Goal: Complete application form: Complete application form

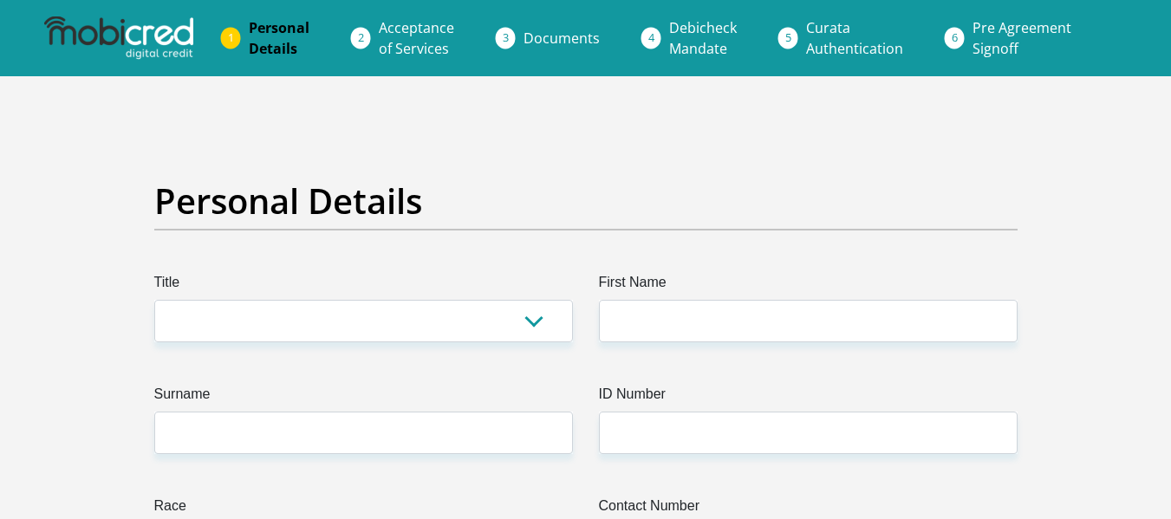
select select "Ms"
click at [154, 300] on select "Mr Ms Mrs Dr [PERSON_NAME]" at bounding box center [363, 321] width 419 height 42
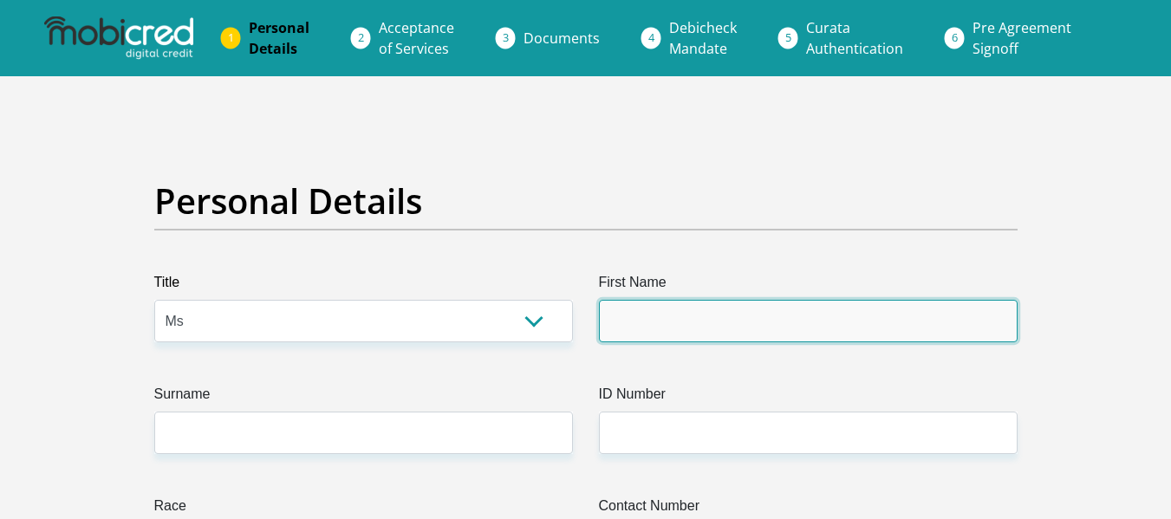
click at [629, 325] on input "First Name" at bounding box center [808, 321] width 419 height 42
type input "Anneme"
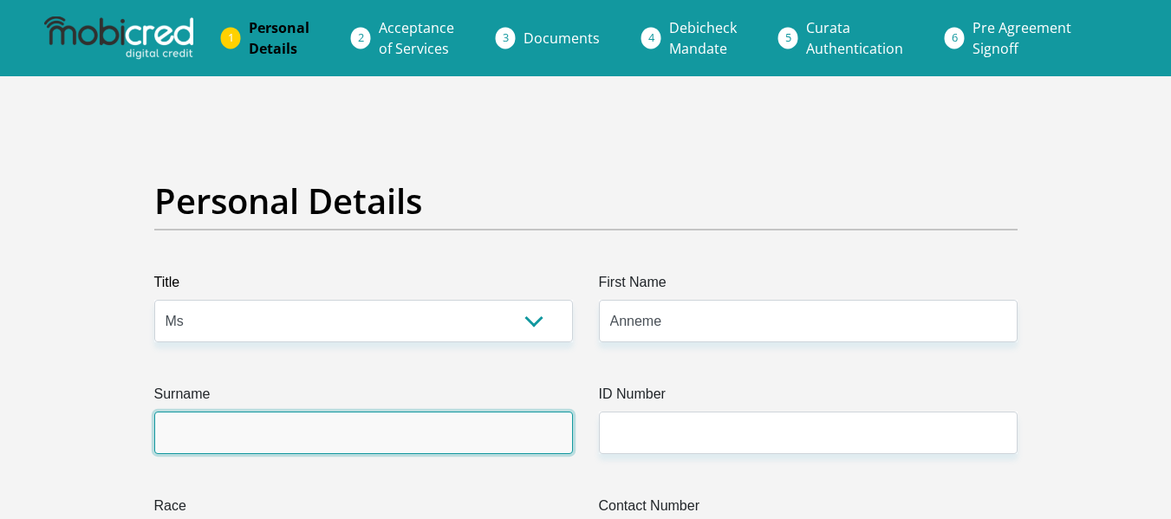
type input "[PERSON_NAME]"
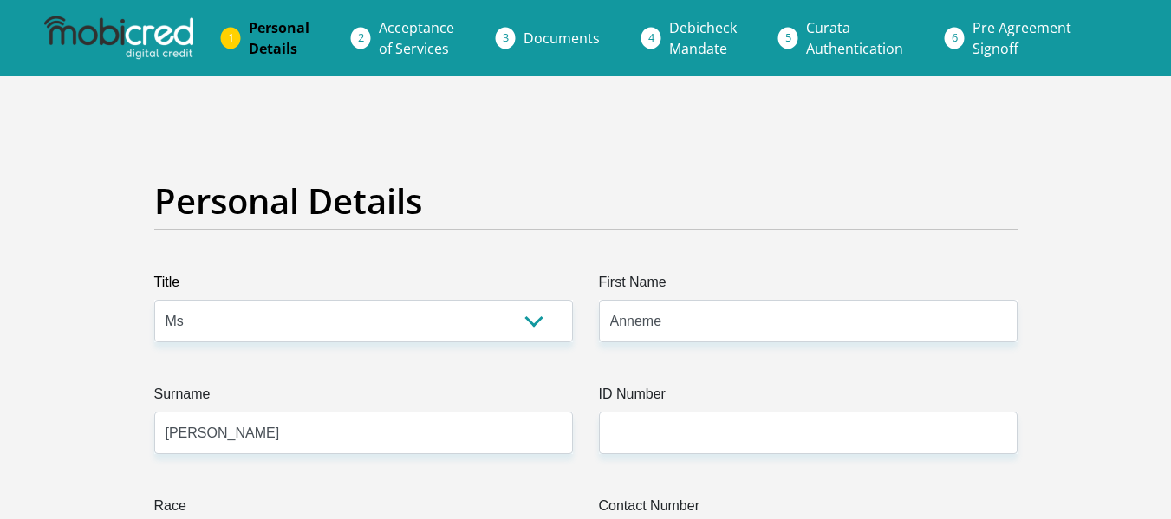
type input "0828871600"
select select "ZAF"
type input "F109 [GEOGRAPHIC_DATA], [GEOGRAPHIC_DATA], [GEOGRAPHIC_DATA]"
type input "[GEOGRAPHIC_DATA], [GEOGRAPHIC_DATA][DATE], [GEOGRAPHIC_DATA]"
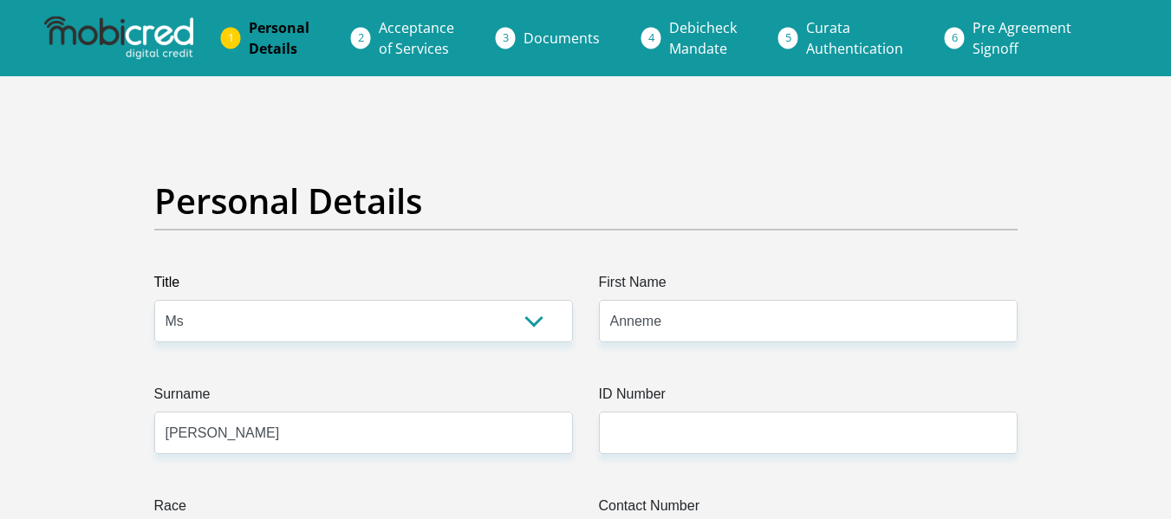
type input "[GEOGRAPHIC_DATA], [GEOGRAPHIC_DATA][DATE], [GEOGRAPHIC_DATA]"
type input "4399"
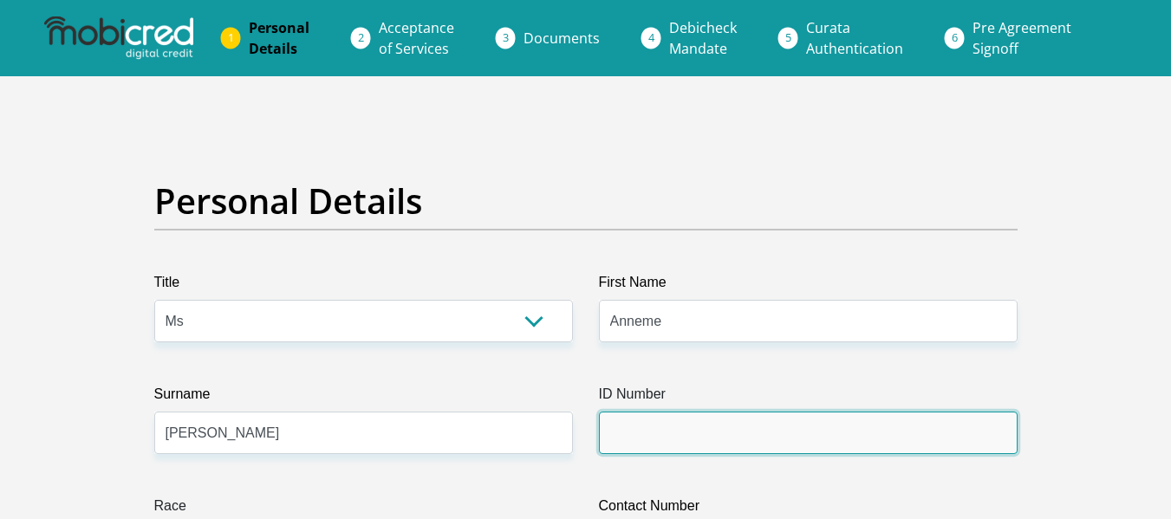
click at [694, 426] on input "ID Number" at bounding box center [808, 433] width 419 height 42
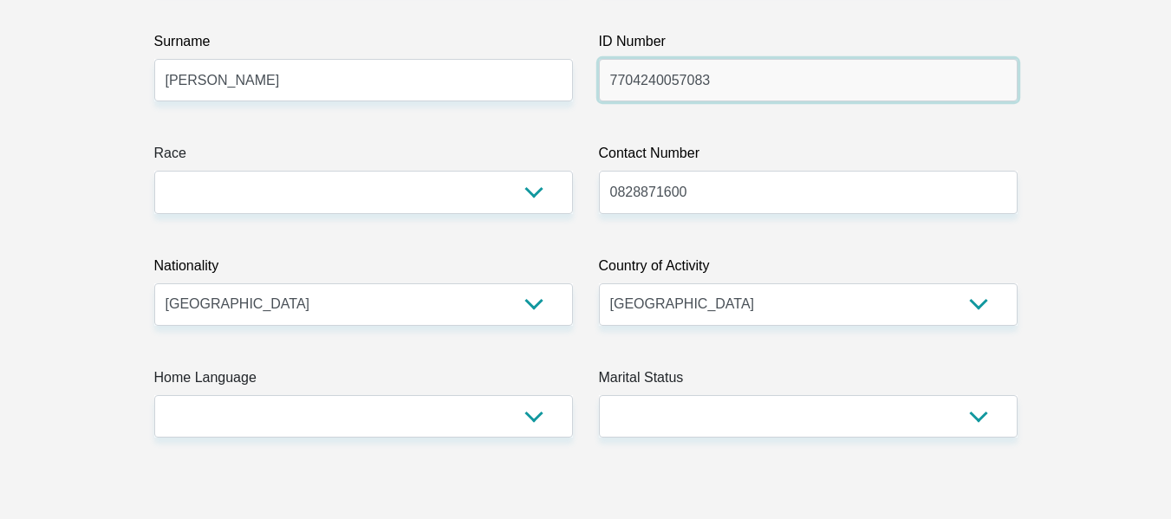
scroll to position [342, 0]
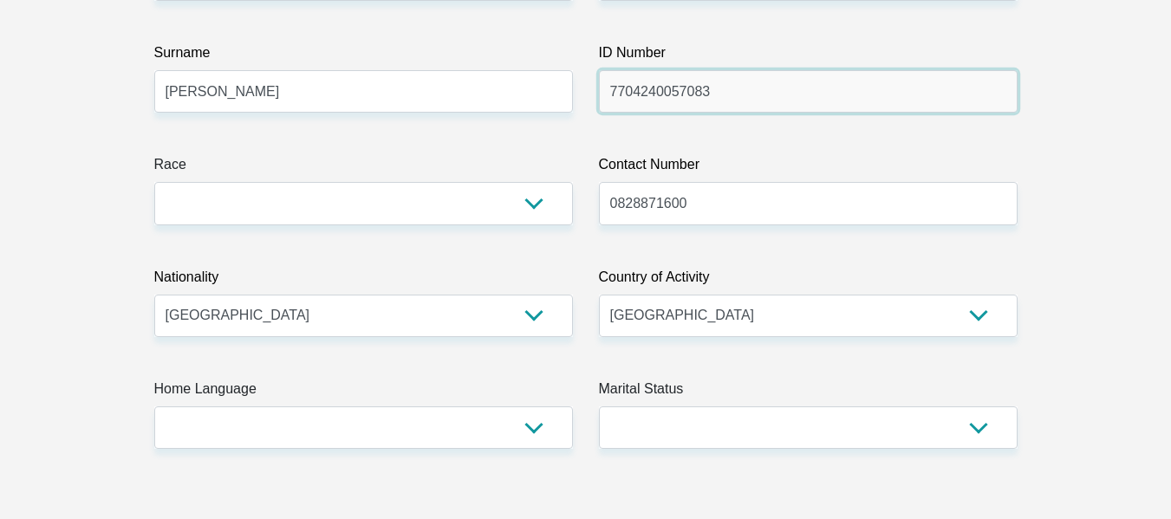
type input "7704240057083"
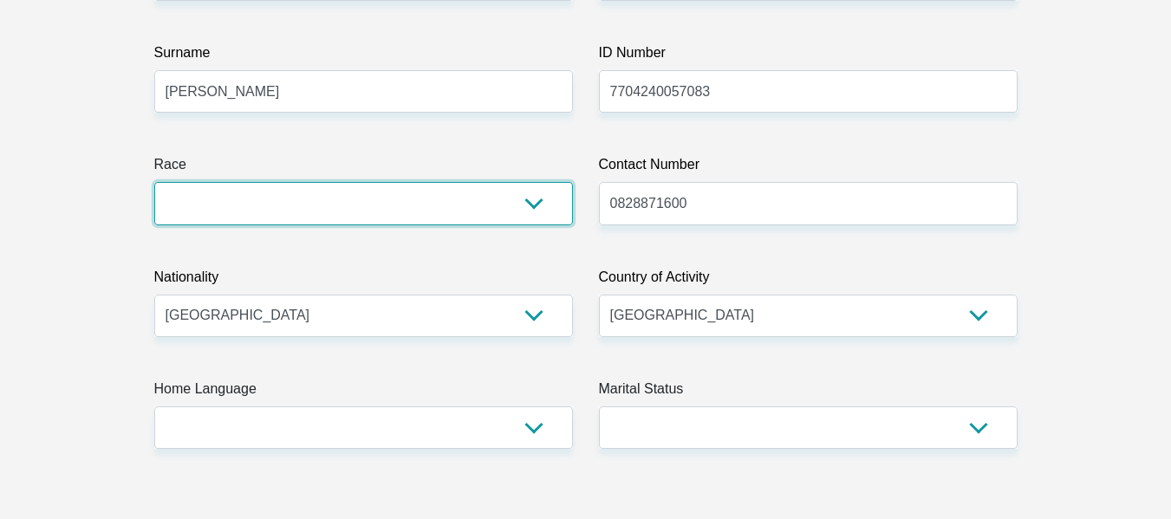
click at [370, 217] on select "Black Coloured Indian White Other" at bounding box center [363, 203] width 419 height 42
select select "4"
click at [154, 182] on select "Black Coloured Indian White Other" at bounding box center [363, 203] width 419 height 42
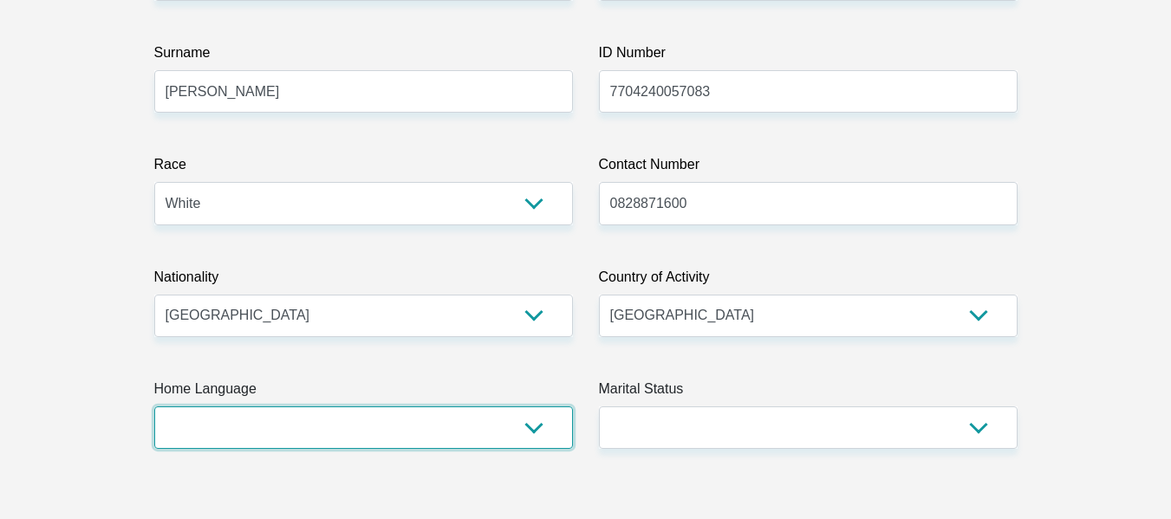
click at [491, 425] on select "Afrikaans English Sepedi South Ndebele Southern Sotho Swati Tsonga Tswana Venda…" at bounding box center [363, 428] width 419 height 42
select select "eng"
click at [154, 407] on select "Afrikaans English Sepedi South Ndebele Southern Sotho Swati Tsonga Tswana Venda…" at bounding box center [363, 428] width 419 height 42
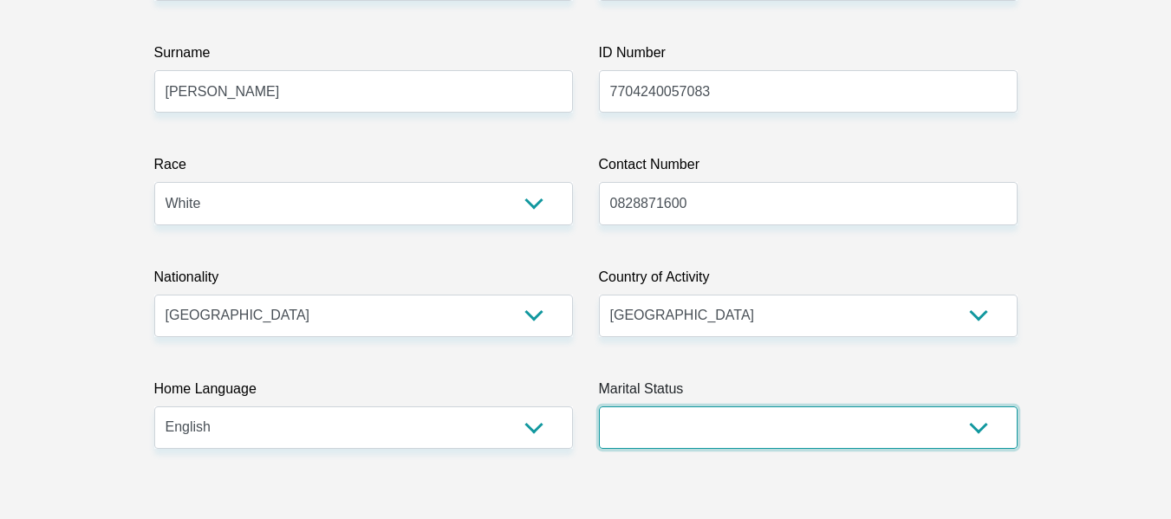
click at [717, 430] on select "Married ANC Single Divorced Widowed Married COP or Customary Law" at bounding box center [808, 428] width 419 height 42
select select "2"
click at [599, 407] on select "Married ANC Single Divorced Widowed Married COP or Customary Law" at bounding box center [808, 428] width 419 height 42
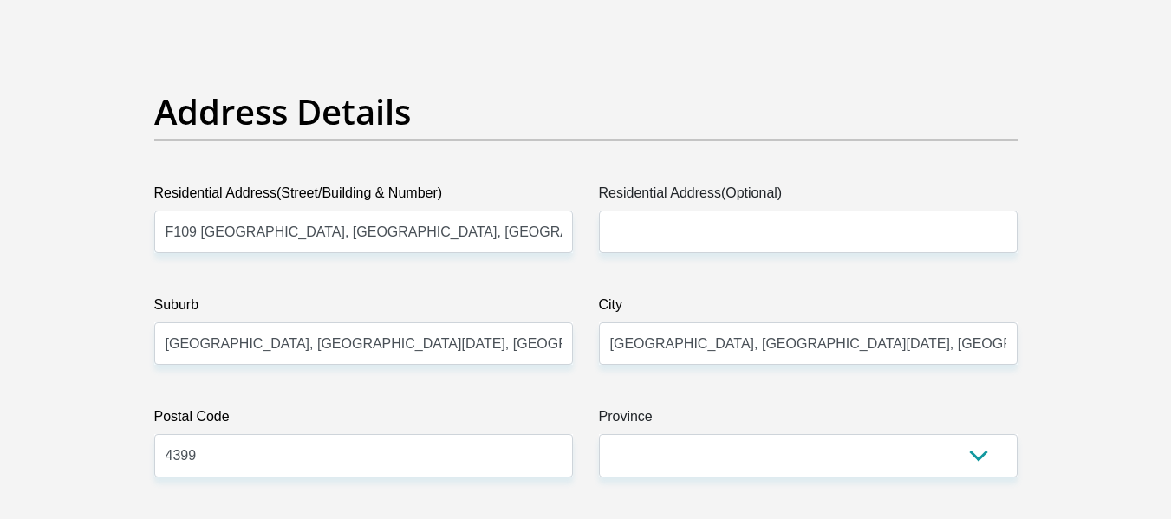
scroll to position [909, 0]
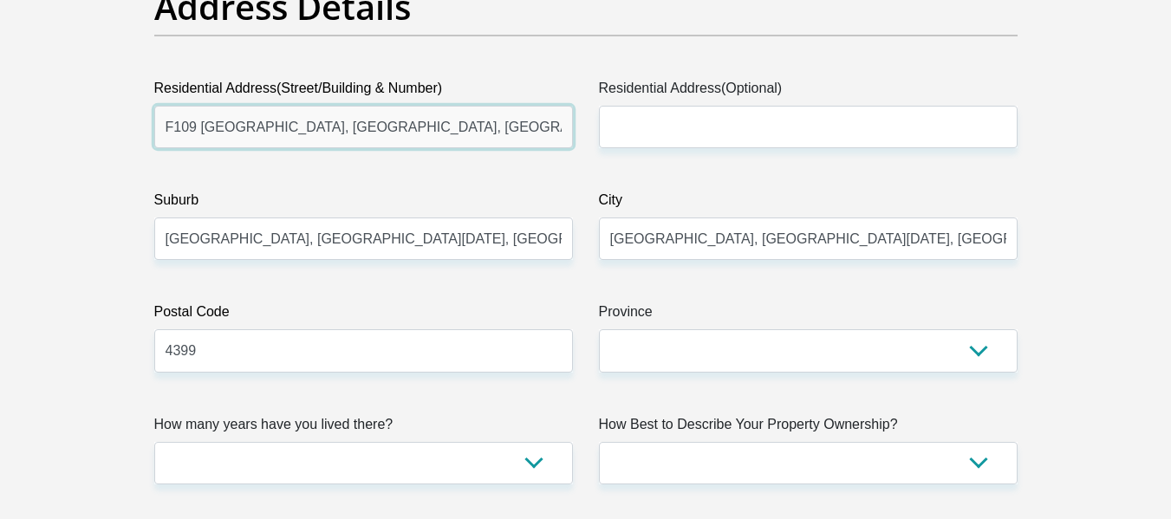
click at [436, 126] on input "F109 [GEOGRAPHIC_DATA], [GEOGRAPHIC_DATA], [GEOGRAPHIC_DATA]" at bounding box center [363, 127] width 419 height 42
type input "[STREET_ADDRESS]"
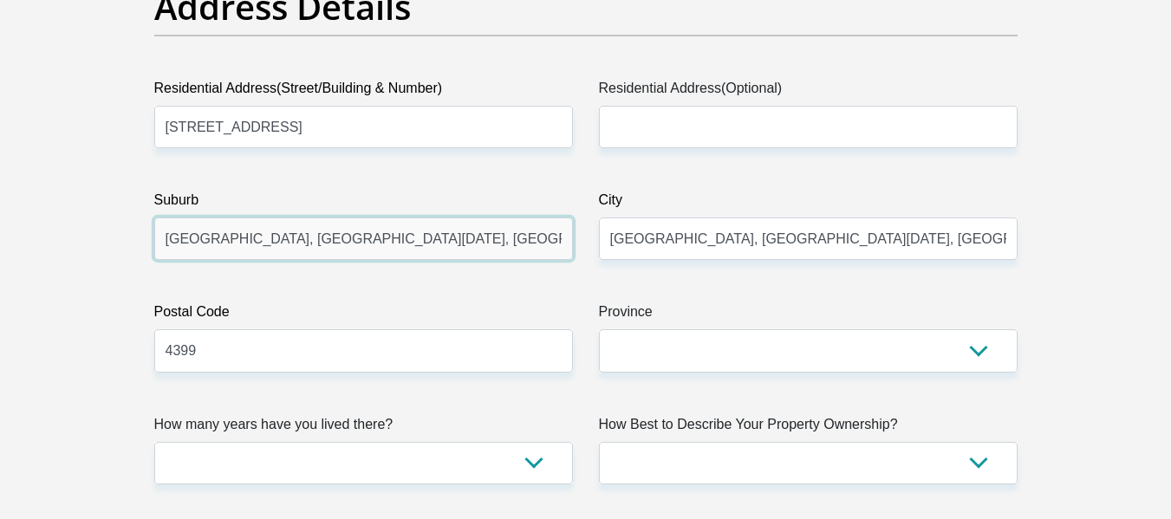
click at [457, 248] on input "[GEOGRAPHIC_DATA], [GEOGRAPHIC_DATA][DATE], [GEOGRAPHIC_DATA]" at bounding box center [363, 239] width 419 height 42
click at [398, 221] on input "[GEOGRAPHIC_DATA], [GEOGRAPHIC_DATA][DATE], [GEOGRAPHIC_DATA]" at bounding box center [363, 239] width 419 height 42
click at [398, 223] on input "[GEOGRAPHIC_DATA], [GEOGRAPHIC_DATA][DATE], [GEOGRAPHIC_DATA]" at bounding box center [363, 239] width 419 height 42
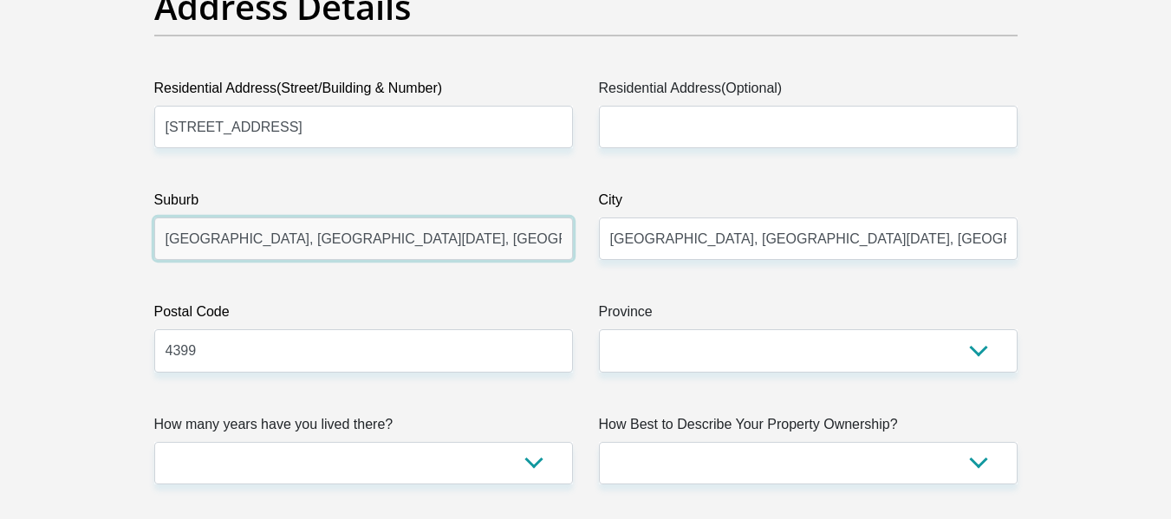
click at [398, 223] on input "[GEOGRAPHIC_DATA], [GEOGRAPHIC_DATA][DATE], [GEOGRAPHIC_DATA]" at bounding box center [363, 239] width 419 height 42
type input "[GEOGRAPHIC_DATA]"
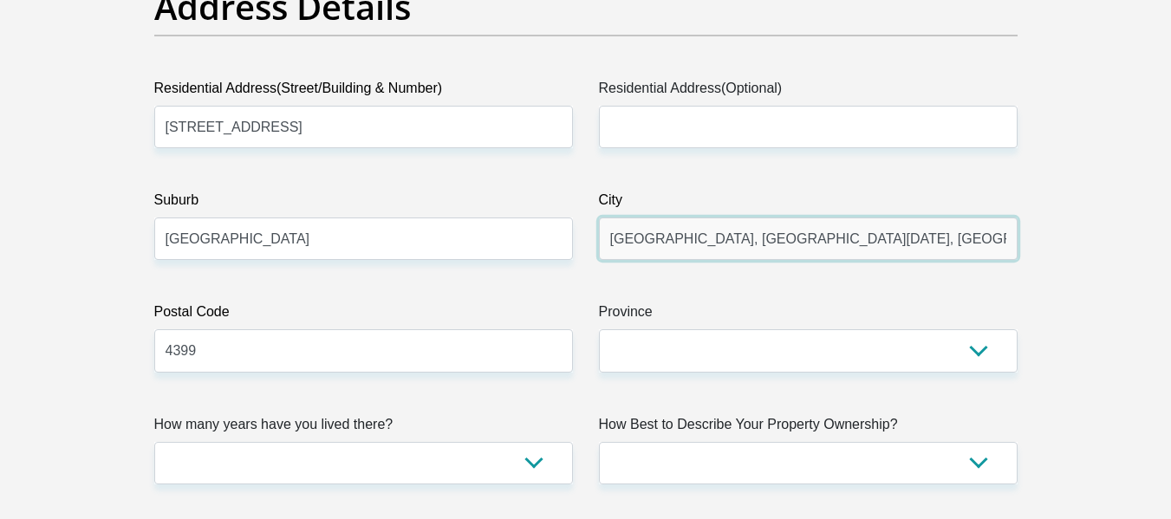
click at [681, 220] on input "[GEOGRAPHIC_DATA], [GEOGRAPHIC_DATA][DATE], [GEOGRAPHIC_DATA]" at bounding box center [808, 239] width 419 height 42
type input "[GEOGRAPHIC_DATA]"
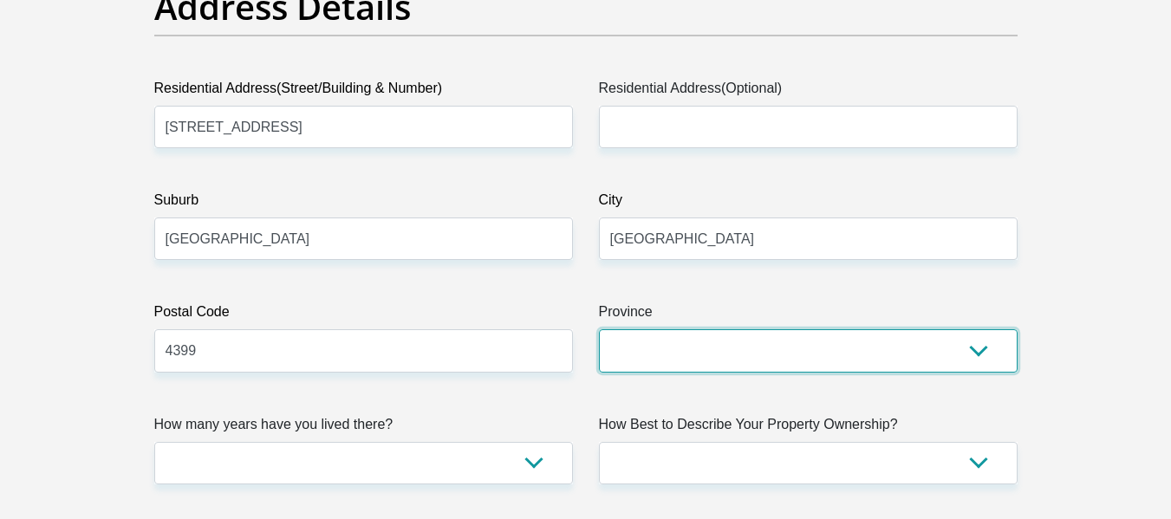
click at [623, 347] on select "Eastern Cape Free State [GEOGRAPHIC_DATA] [GEOGRAPHIC_DATA][DATE] [GEOGRAPHIC_D…" at bounding box center [808, 350] width 419 height 42
select select "[GEOGRAPHIC_DATA][DATE]"
click at [599, 329] on select "Eastern Cape Free State [GEOGRAPHIC_DATA] [GEOGRAPHIC_DATA][DATE] [GEOGRAPHIC_D…" at bounding box center [808, 350] width 419 height 42
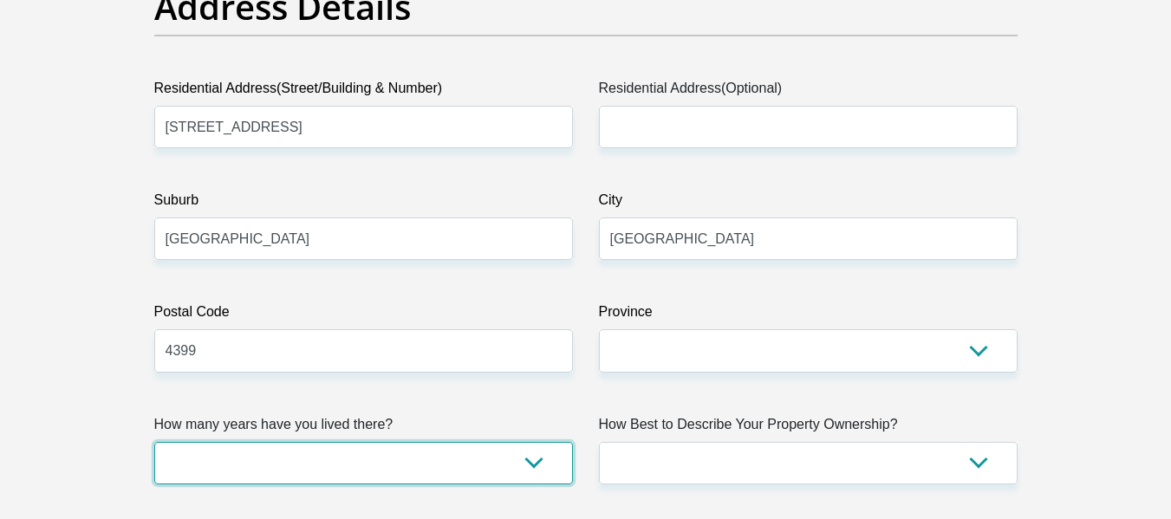
click at [456, 470] on select "less than 1 year 1-3 years 3-5 years 5+ years" at bounding box center [363, 463] width 419 height 42
select select "5"
click at [154, 442] on select "less than 1 year 1-3 years 3-5 years 5+ years" at bounding box center [363, 463] width 419 height 42
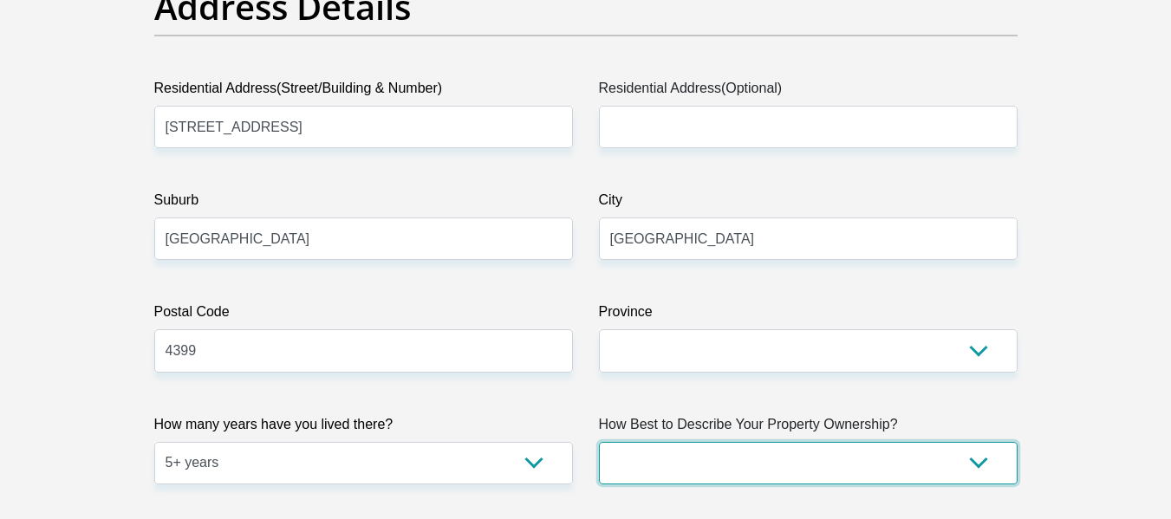
click at [791, 460] on select "Owned Rented Family Owned Company Dwelling" at bounding box center [808, 463] width 419 height 42
select select "Owned"
click at [599, 442] on select "Owned Rented Family Owned Company Dwelling" at bounding box center [808, 463] width 419 height 42
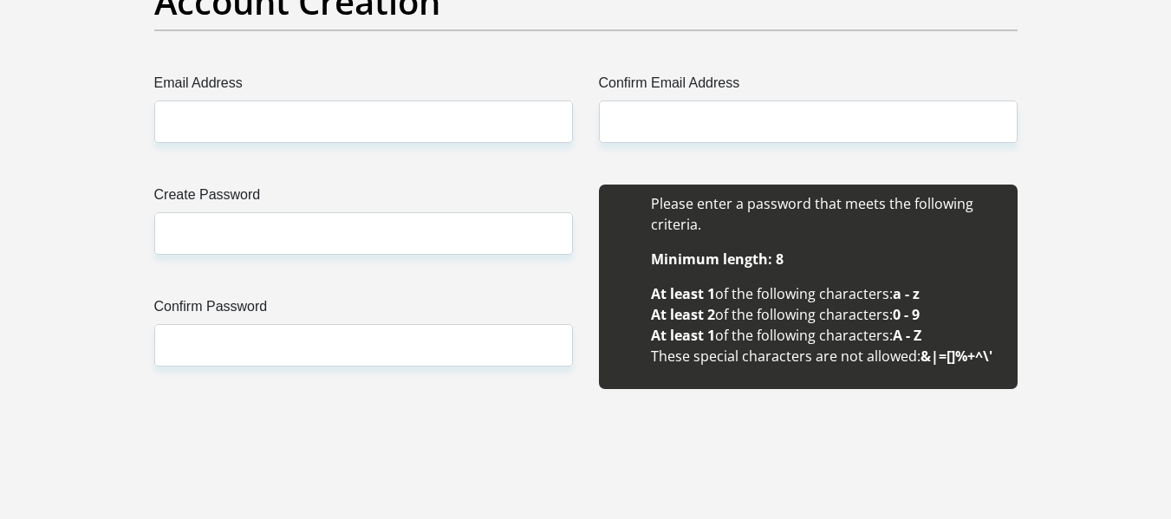
scroll to position [1538, 0]
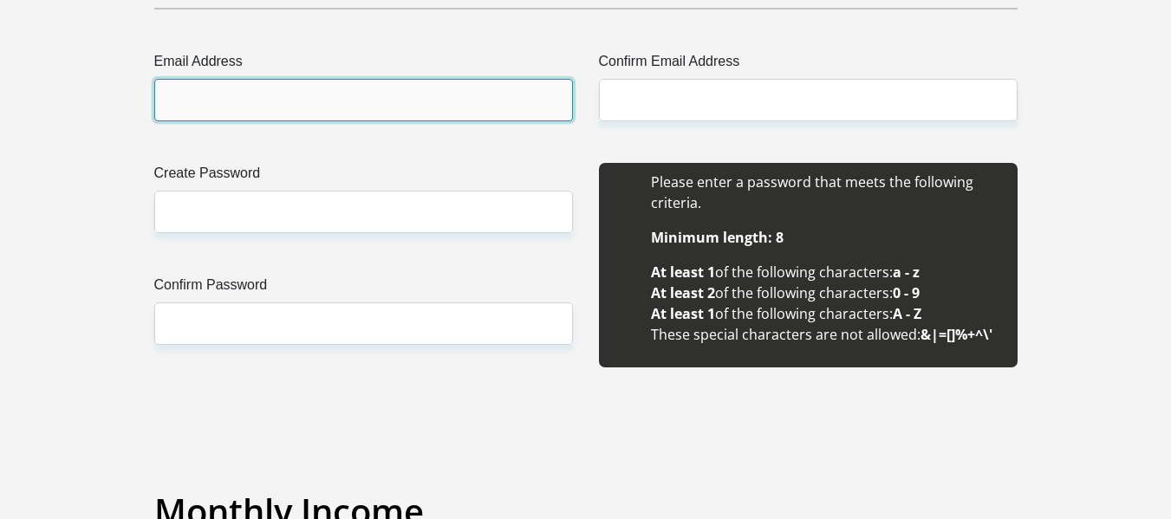
click at [285, 100] on input "Email Address" at bounding box center [363, 100] width 419 height 42
type input "[EMAIL_ADDRESS][DOMAIN_NAME]"
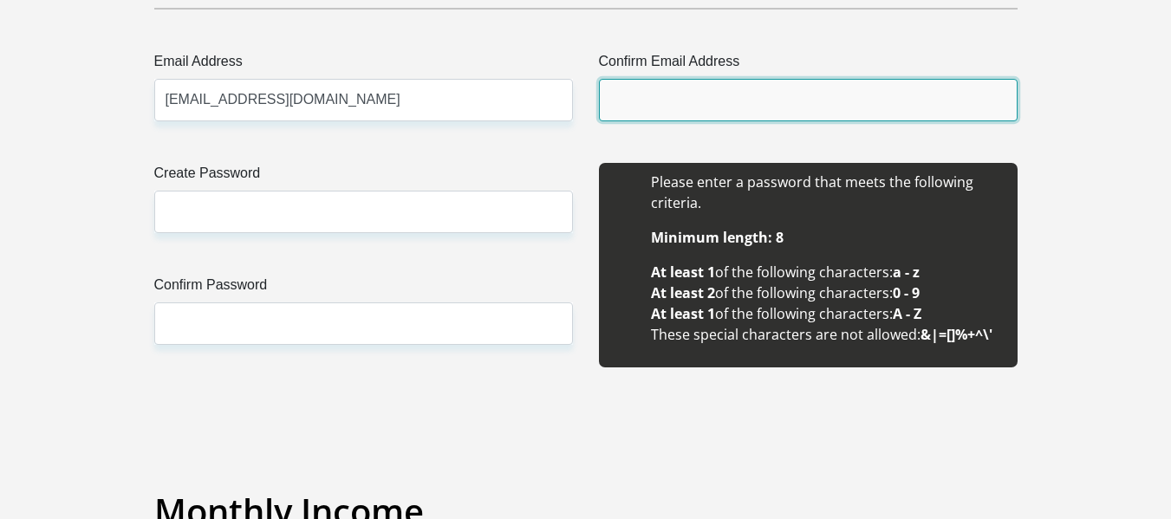
type input "[EMAIL_ADDRESS][DOMAIN_NAME]"
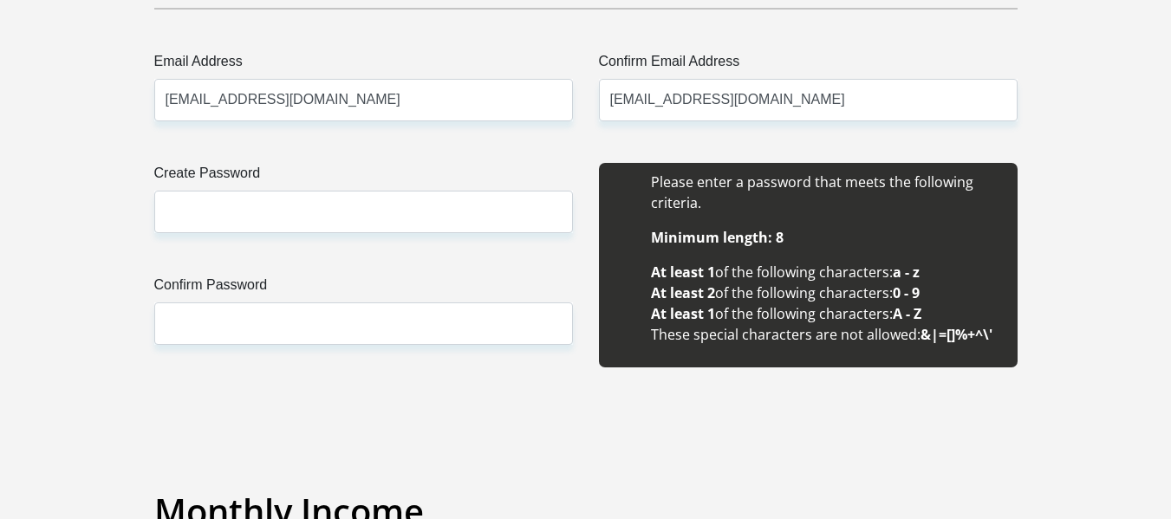
type input "Anneme"
type input "[PERSON_NAME]"
type input "0828871600"
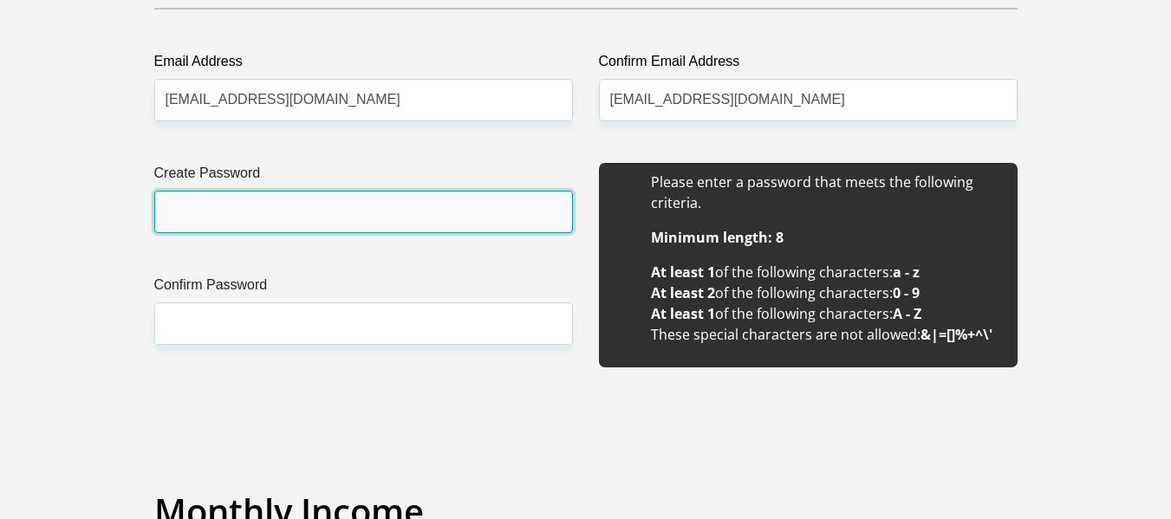
click at [304, 216] on input "Create Password" at bounding box center [363, 212] width 419 height 42
type input "Anneme0424@Grace1023"
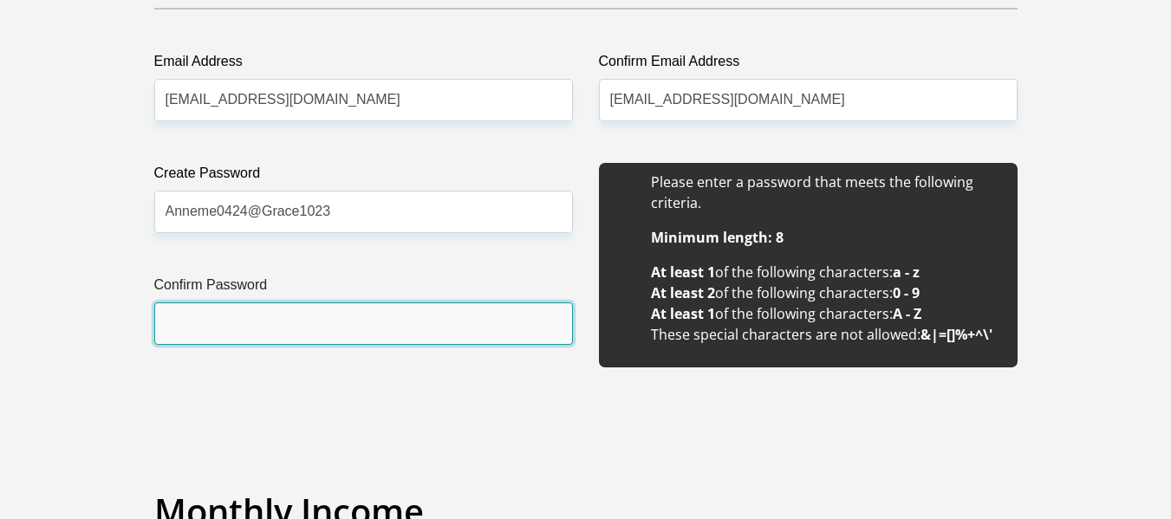
click at [301, 338] on input "Confirm Password" at bounding box center [363, 324] width 419 height 42
type input "Anneme0424@Grace1023"
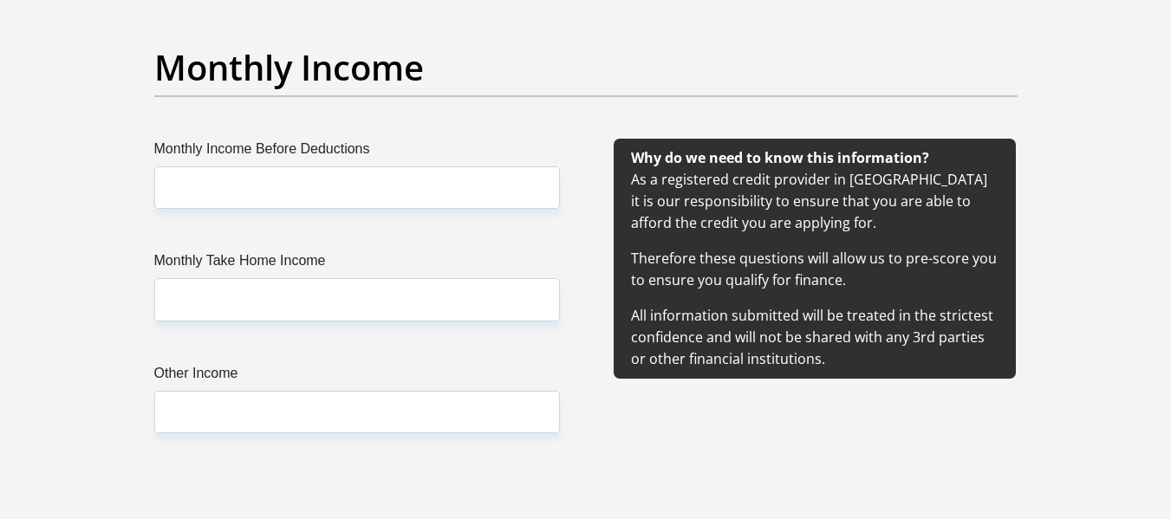
scroll to position [2015, 0]
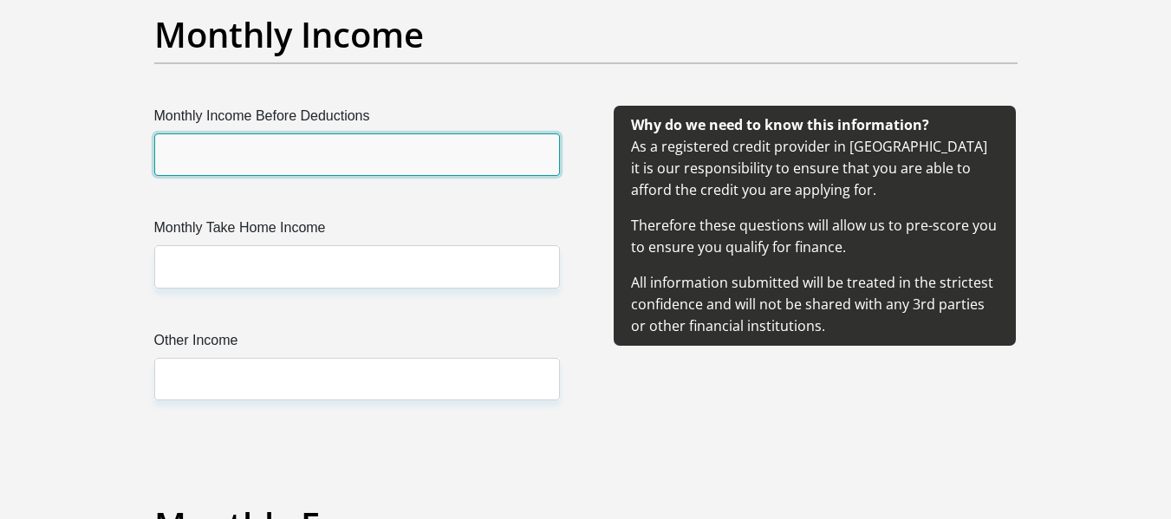
click at [290, 150] on input "Monthly Income Before Deductions" at bounding box center [357, 155] width 406 height 42
drag, startPoint x: 184, startPoint y: 157, endPoint x: 164, endPoint y: 161, distance: 20.4
click at [164, 161] on input "100000" at bounding box center [357, 155] width 406 height 42
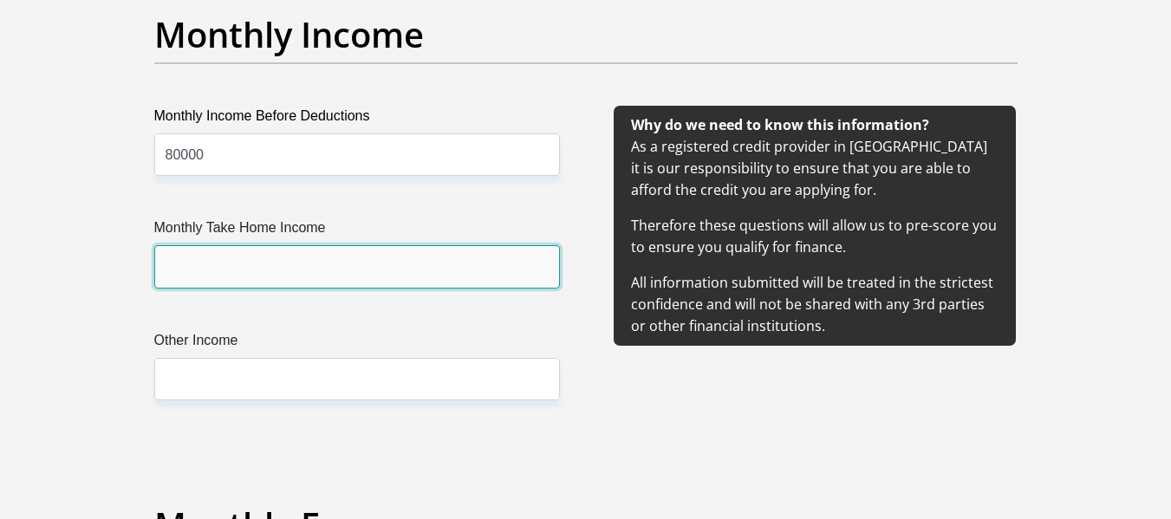
click at [250, 277] on input "Monthly Take Home Income" at bounding box center [357, 266] width 406 height 42
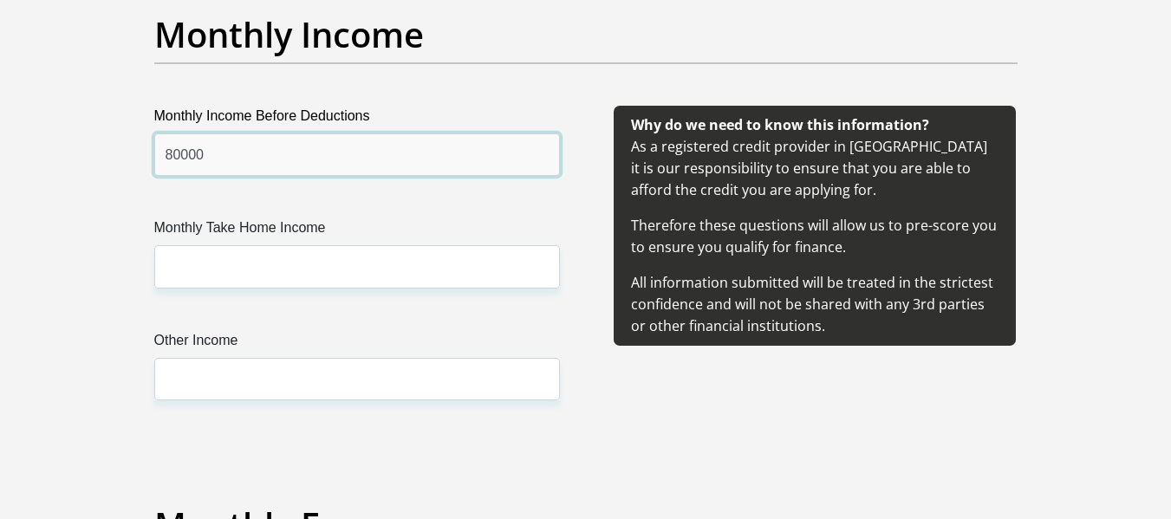
click at [171, 155] on input "80000" at bounding box center [357, 155] width 406 height 42
type input "100000"
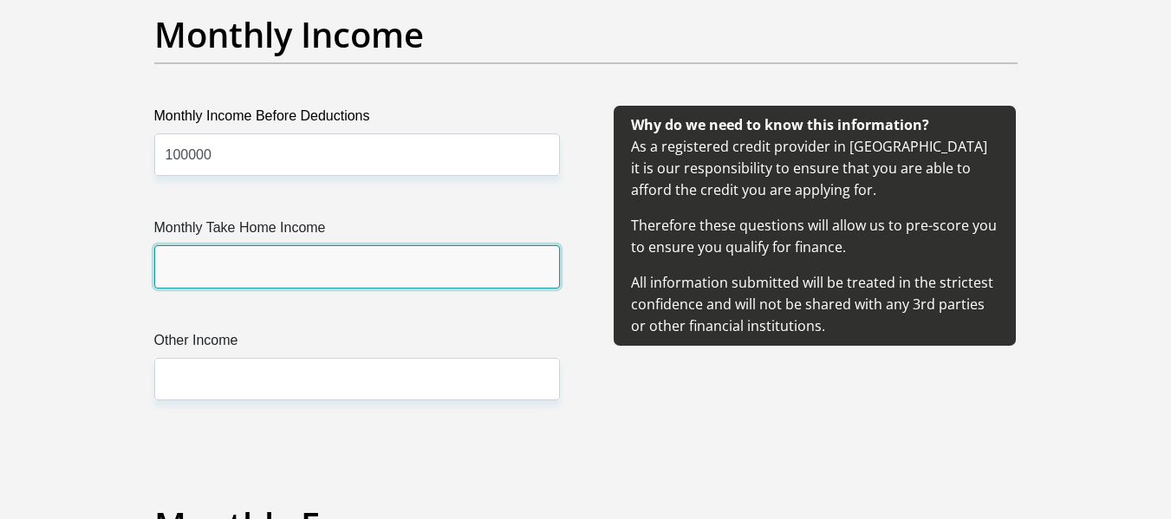
click at [205, 268] on input "Monthly Take Home Income" at bounding box center [357, 266] width 406 height 42
type input "80000"
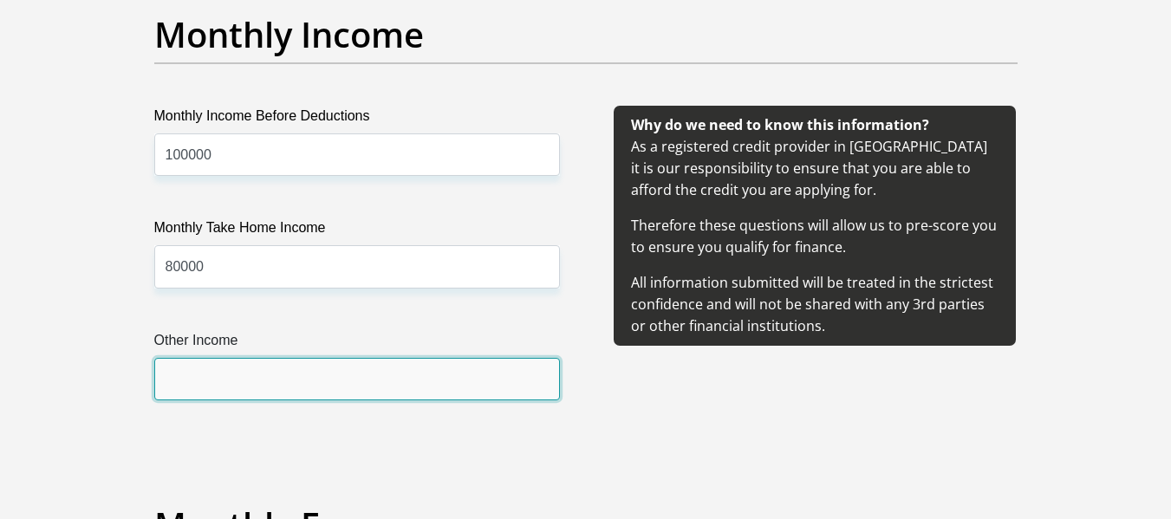
click at [245, 389] on input "Other Income" at bounding box center [357, 379] width 406 height 42
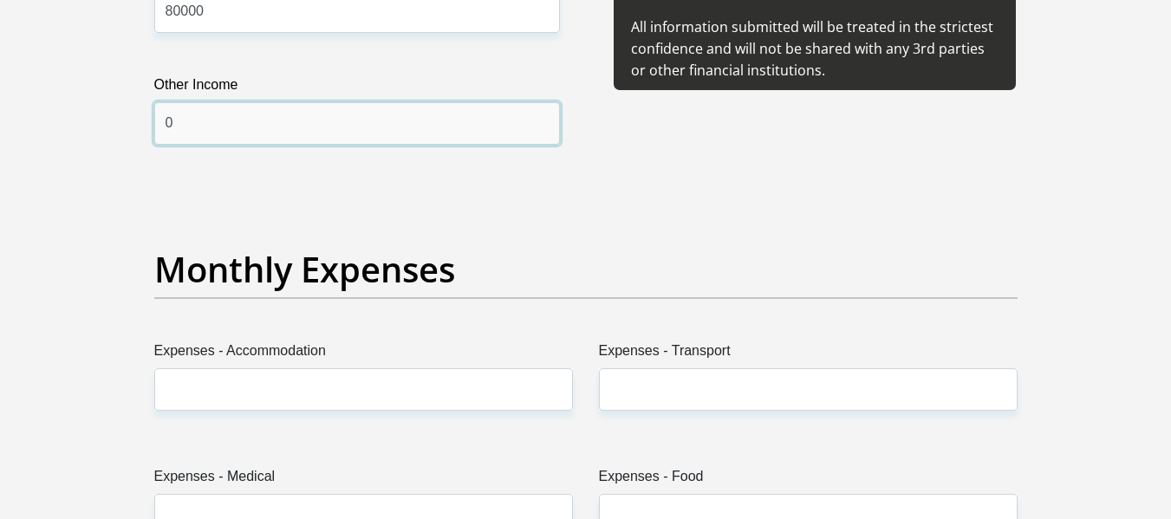
scroll to position [2361, 0]
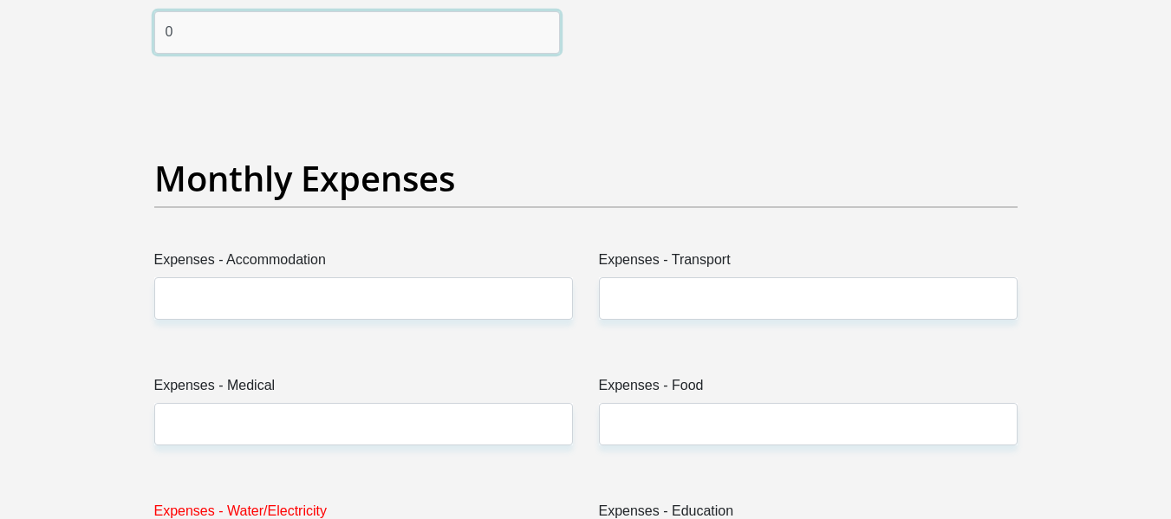
type input "0"
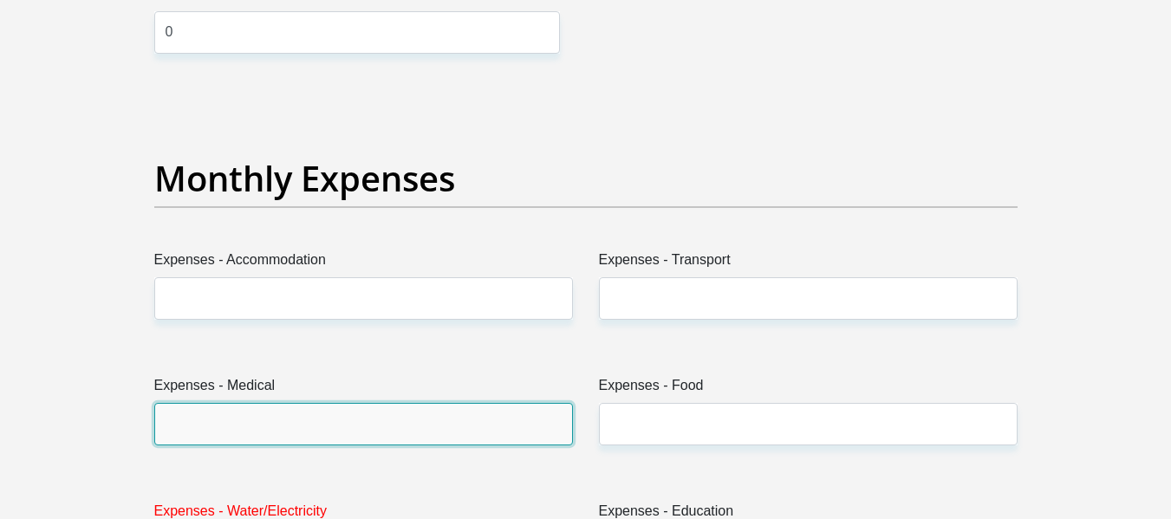
click at [296, 421] on input "Expenses - Medical" at bounding box center [363, 424] width 419 height 42
type input "4500"
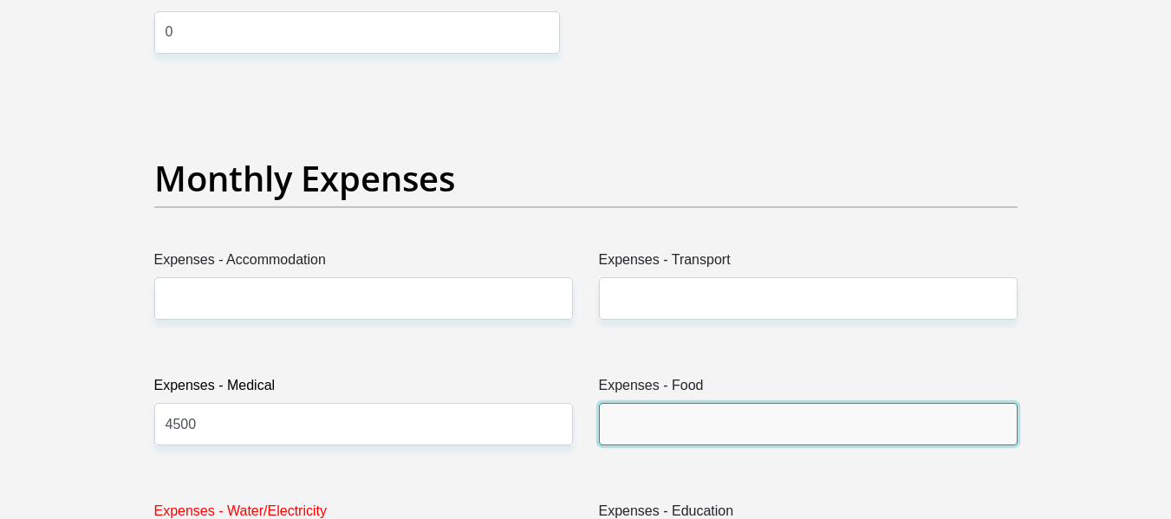
click at [700, 430] on input "Expenses - Food" at bounding box center [808, 424] width 419 height 42
type input "5000"
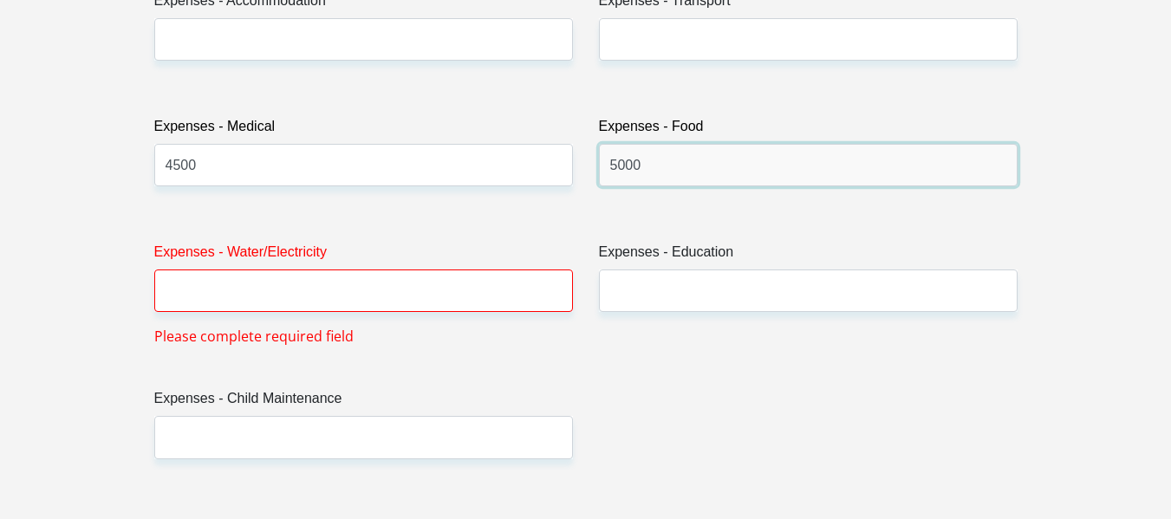
scroll to position [2622, 0]
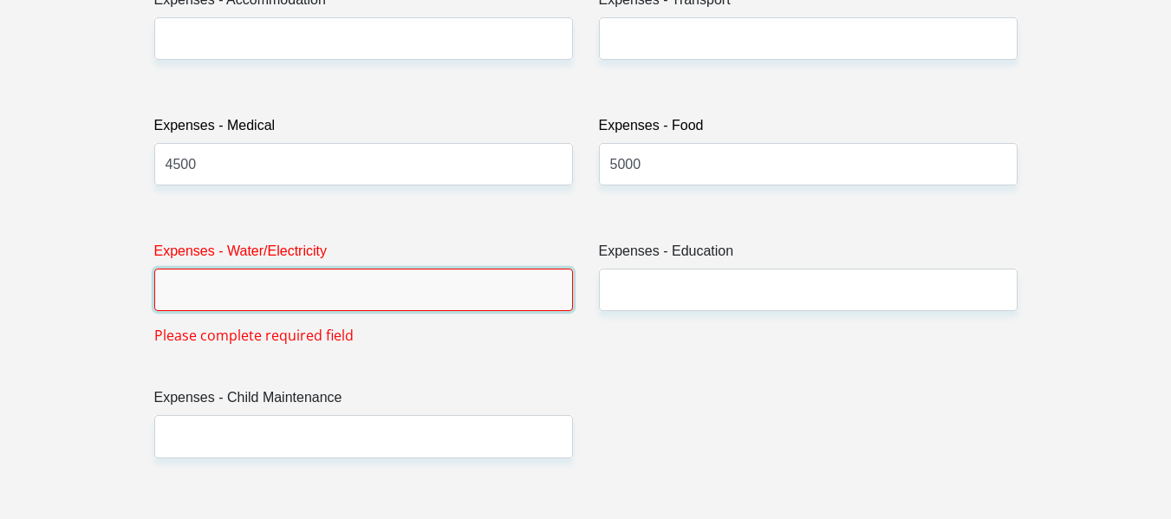
click at [373, 280] on input "Expenses - Water/Electricity" at bounding box center [363, 290] width 419 height 42
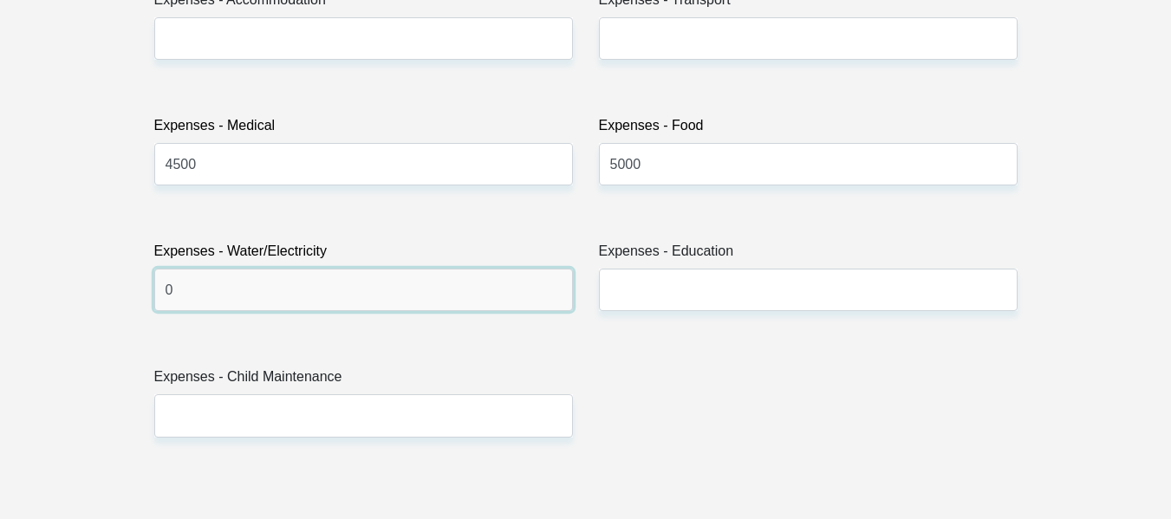
type input "0"
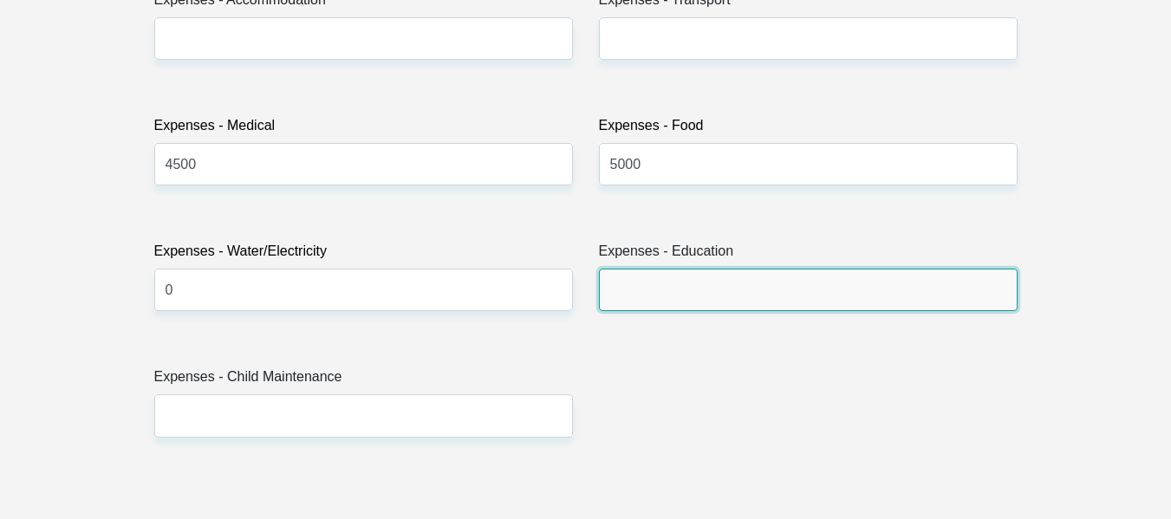
click at [689, 298] on input "Expenses - Education" at bounding box center [808, 290] width 419 height 42
type input "5000"
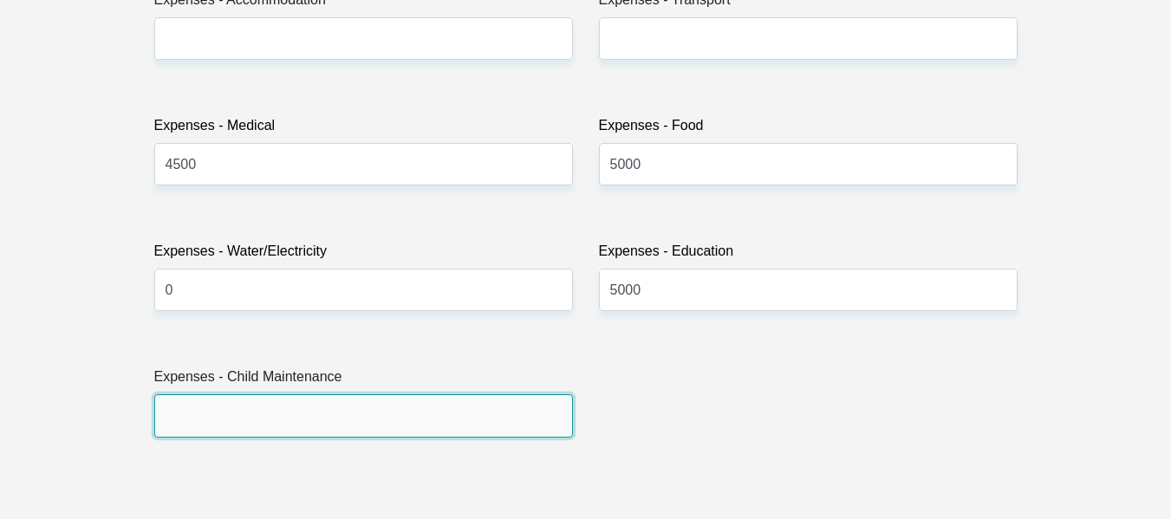
click at [251, 421] on input "Expenses - Child Maintenance" at bounding box center [363, 415] width 419 height 42
type input "0"
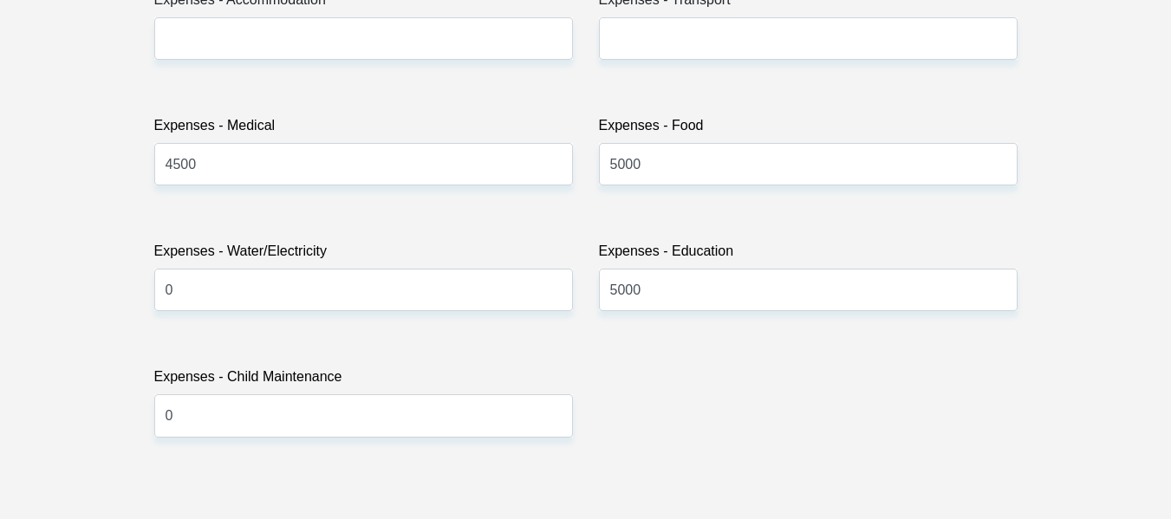
click at [873, 442] on div "Title Mr Ms Mrs Dr [PERSON_NAME] First Name Anneme Surname [PERSON_NAME] ID Num…" at bounding box center [585, 471] width 889 height 5641
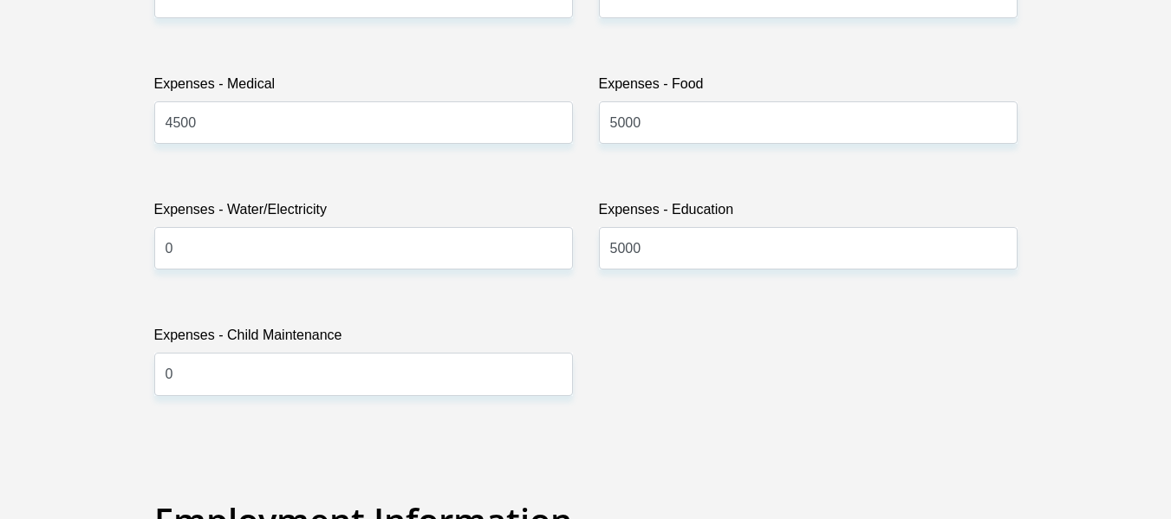
scroll to position [3117, 0]
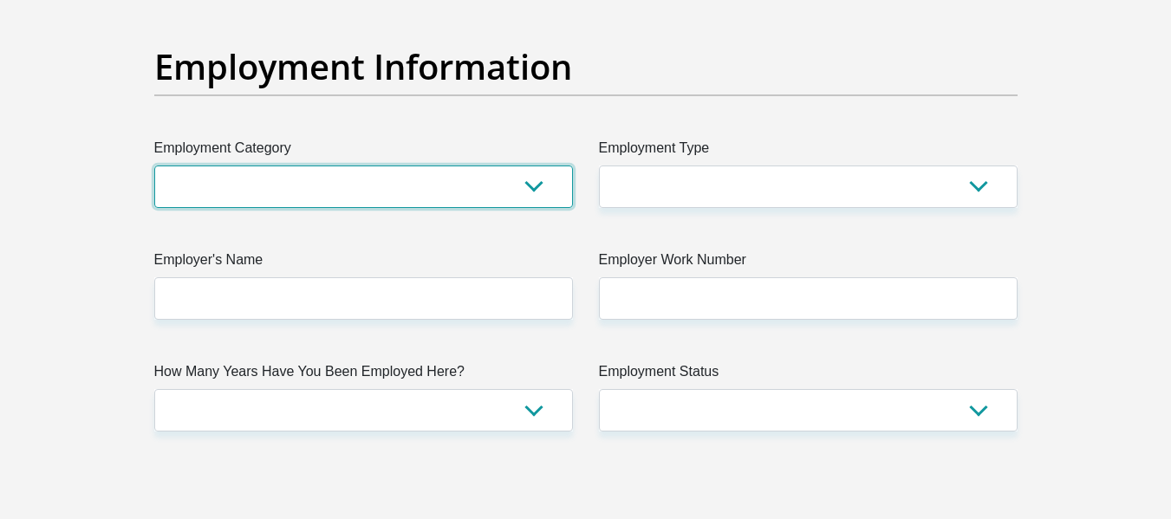
click at [346, 180] on select "AGRICULTURE ALCOHOL & TOBACCO CONSTRUCTION MATERIALS METALLURGY EQUIPMENT FOR R…" at bounding box center [363, 187] width 419 height 42
select select "67"
click at [154, 166] on select "AGRICULTURE ALCOHOL & TOBACCO CONSTRUCTION MATERIALS METALLURGY EQUIPMENT FOR R…" at bounding box center [363, 187] width 419 height 42
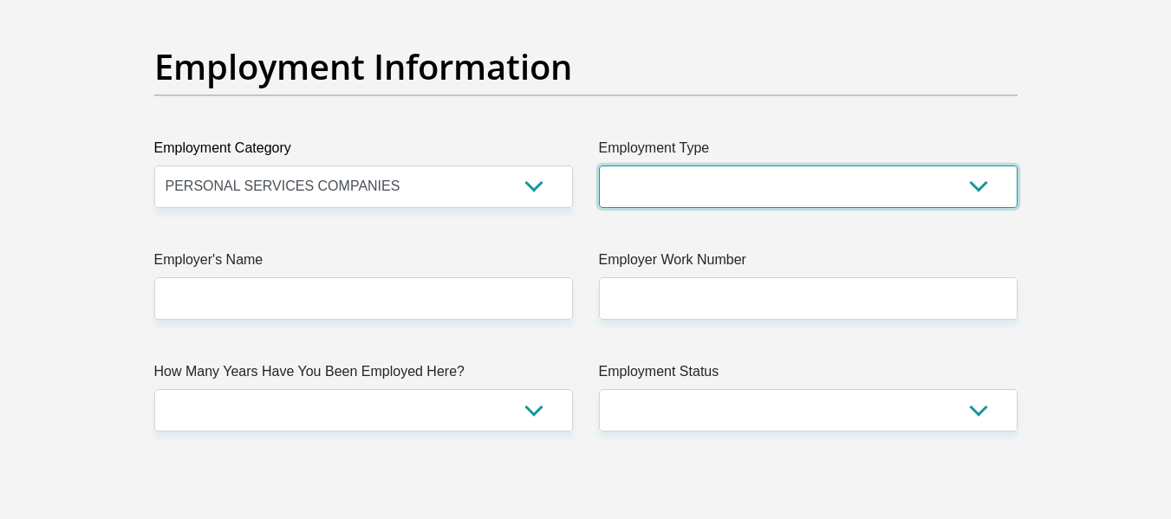
click at [693, 190] on select "College/Lecturer Craft Seller Creative Driver Executive Farmer Forces - Non Com…" at bounding box center [808, 187] width 419 height 42
select select "Self-Employed"
click at [599, 166] on select "College/Lecturer Craft Seller Creative Driver Executive Farmer Forces - Non Com…" at bounding box center [808, 187] width 419 height 42
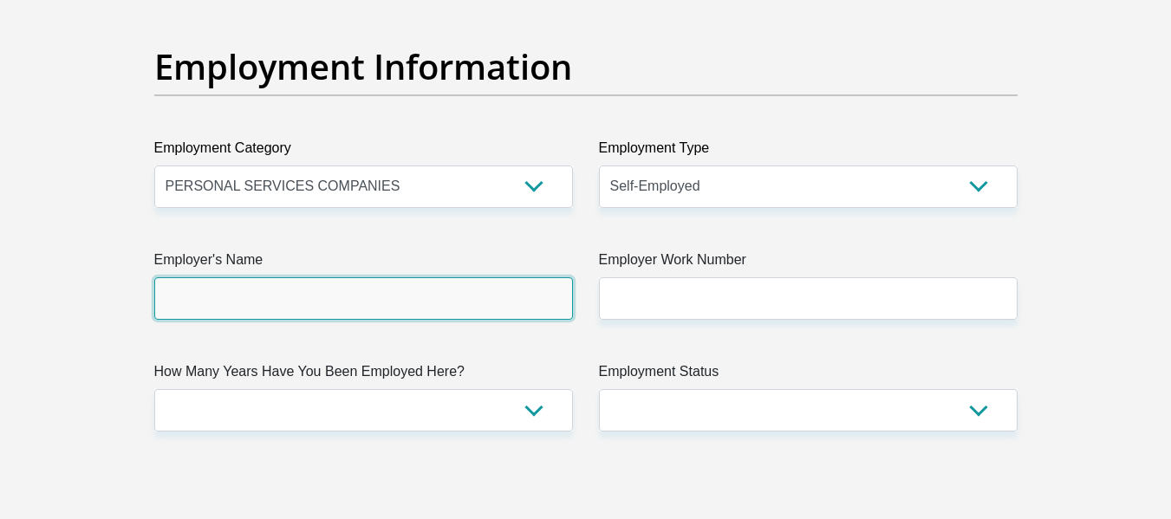
click at [402, 307] on input "Employer's Name" at bounding box center [363, 298] width 419 height 42
type input "TrueAwakenings"
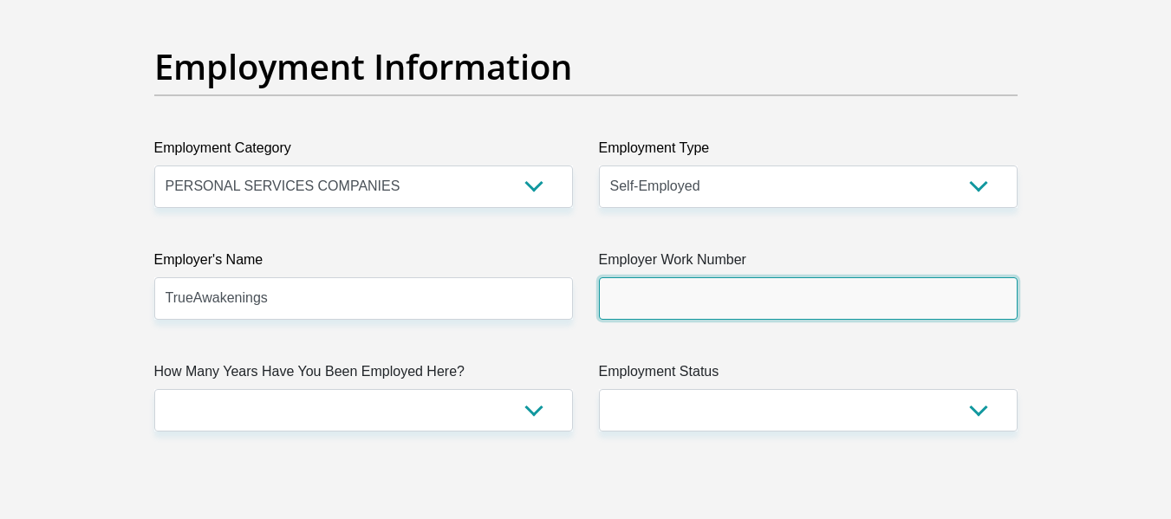
click at [656, 311] on input "Employer Work Number" at bounding box center [808, 298] width 419 height 42
type input "0828871600"
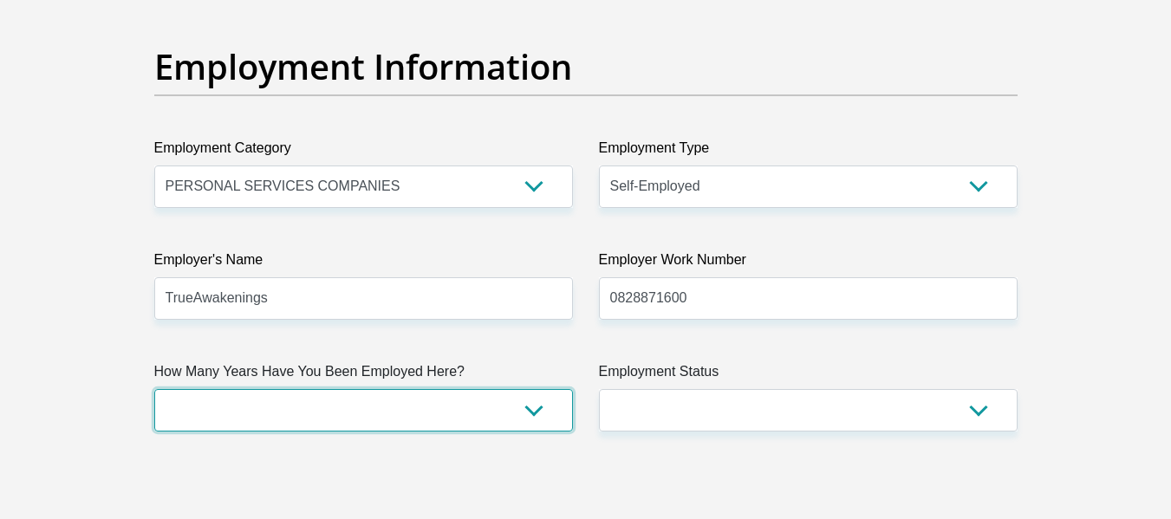
click at [271, 411] on select "less than 1 year 1-3 years 3-5 years 5+ years" at bounding box center [363, 410] width 419 height 42
select select "60"
click at [154, 389] on select "less than 1 year 1-3 years 3-5 years 5+ years" at bounding box center [363, 410] width 419 height 42
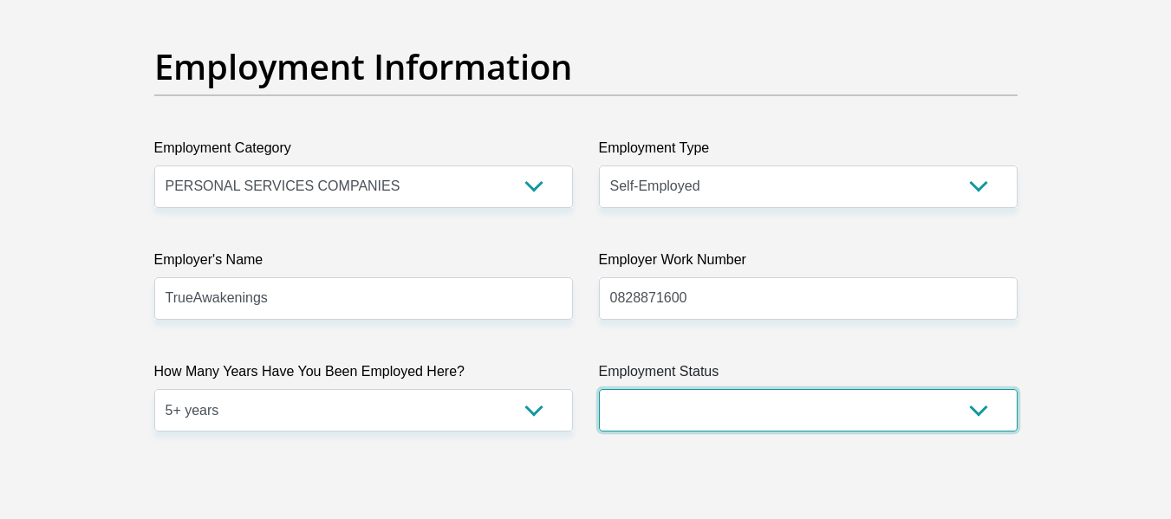
click at [739, 407] on select "Permanent/Full-time Part-time/Casual [DEMOGRAPHIC_DATA] Worker Self-Employed Ho…" at bounding box center [808, 410] width 419 height 42
select select "4"
click at [599, 389] on select "Permanent/Full-time Part-time/Casual [DEMOGRAPHIC_DATA] Worker Self-Employed Ho…" at bounding box center [808, 410] width 419 height 42
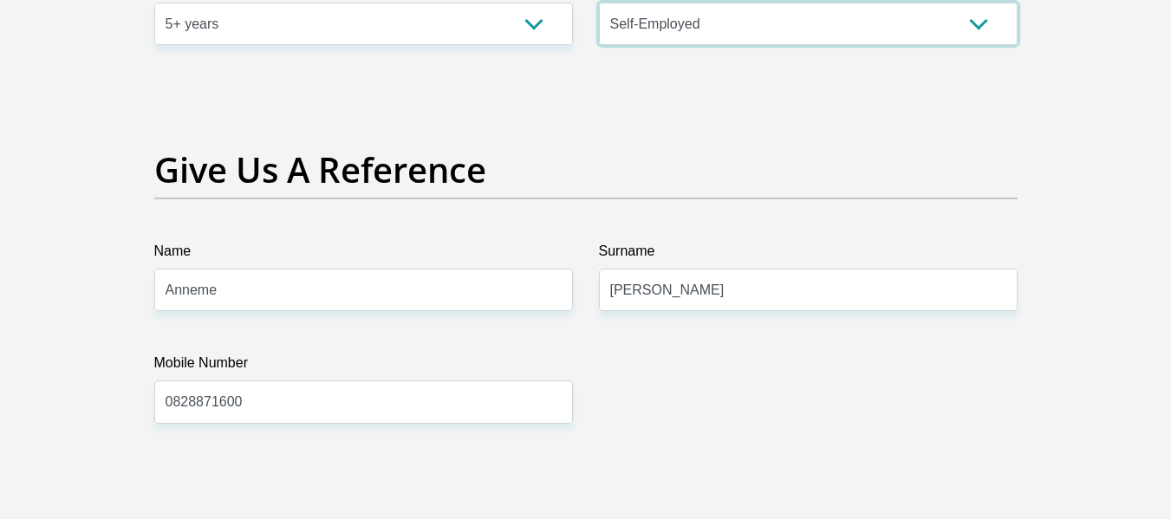
scroll to position [3592, 0]
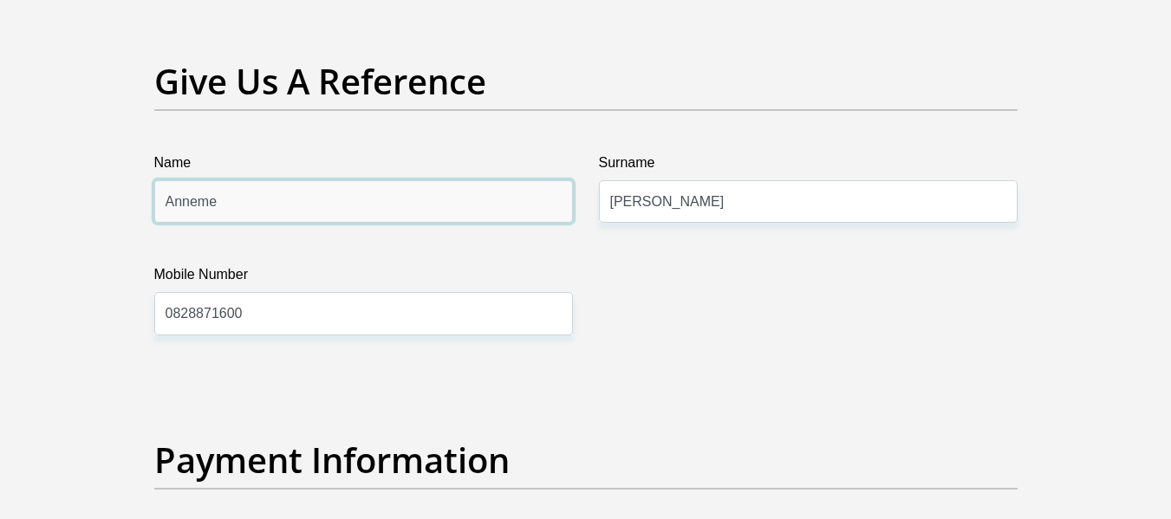
click at [294, 199] on input "Anneme" at bounding box center [363, 201] width 419 height 42
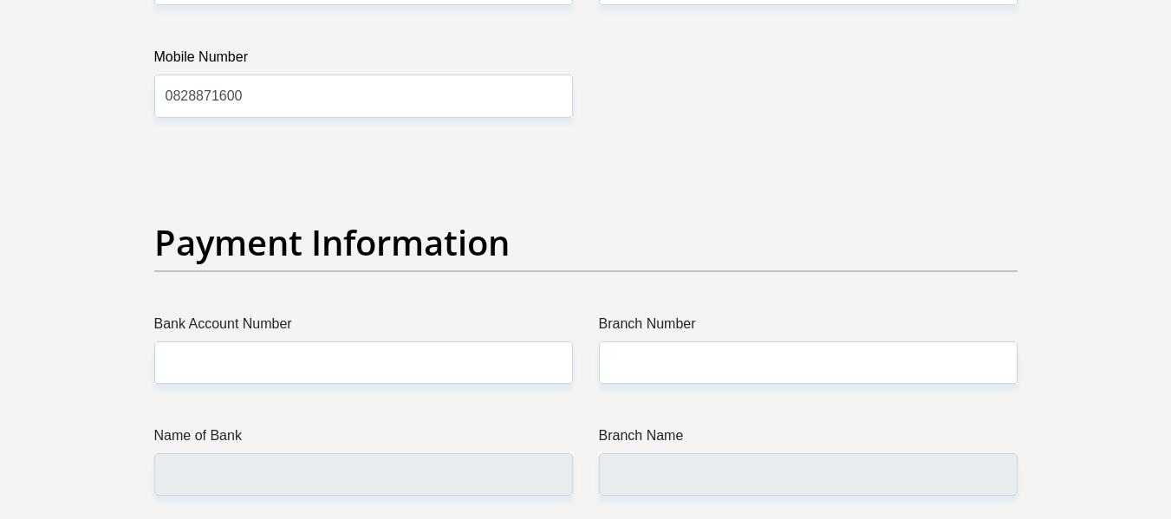
scroll to position [3853, 0]
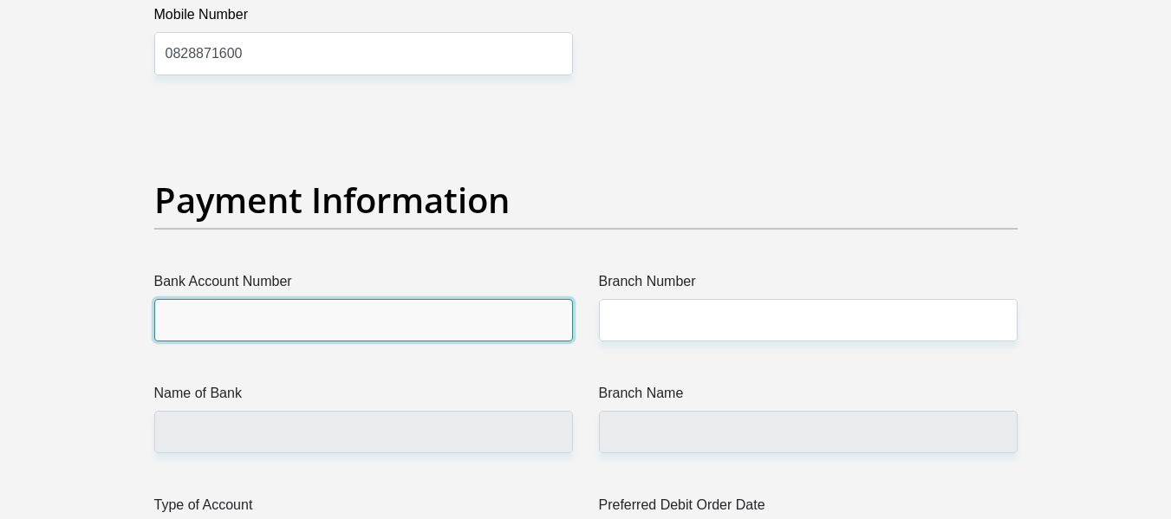
click at [389, 318] on input "Bank Account Number" at bounding box center [363, 320] width 419 height 42
type input "51200073321"
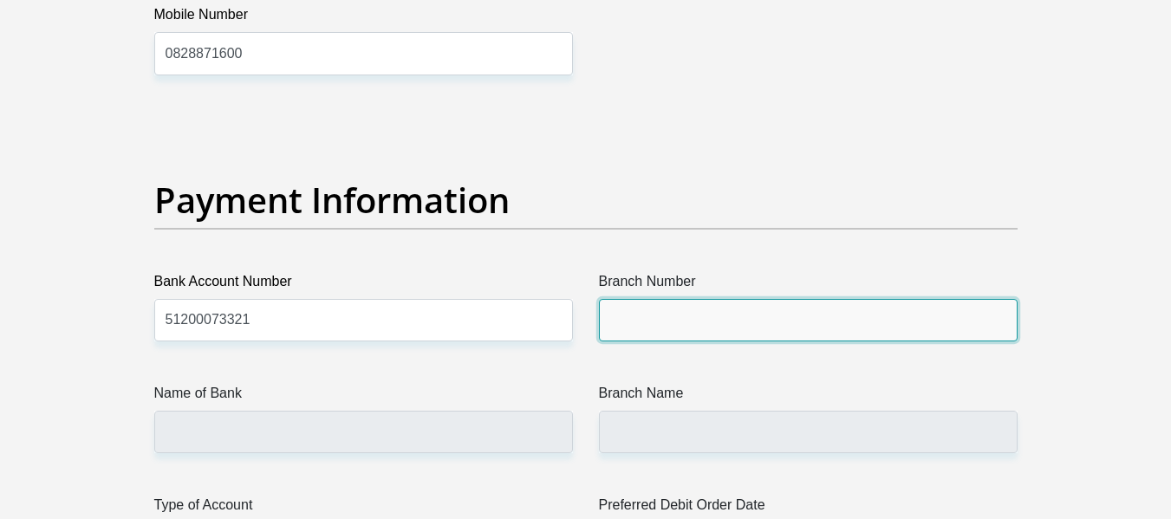
click at [798, 329] on input "Branch Number" at bounding box center [808, 320] width 419 height 42
type input "250655"
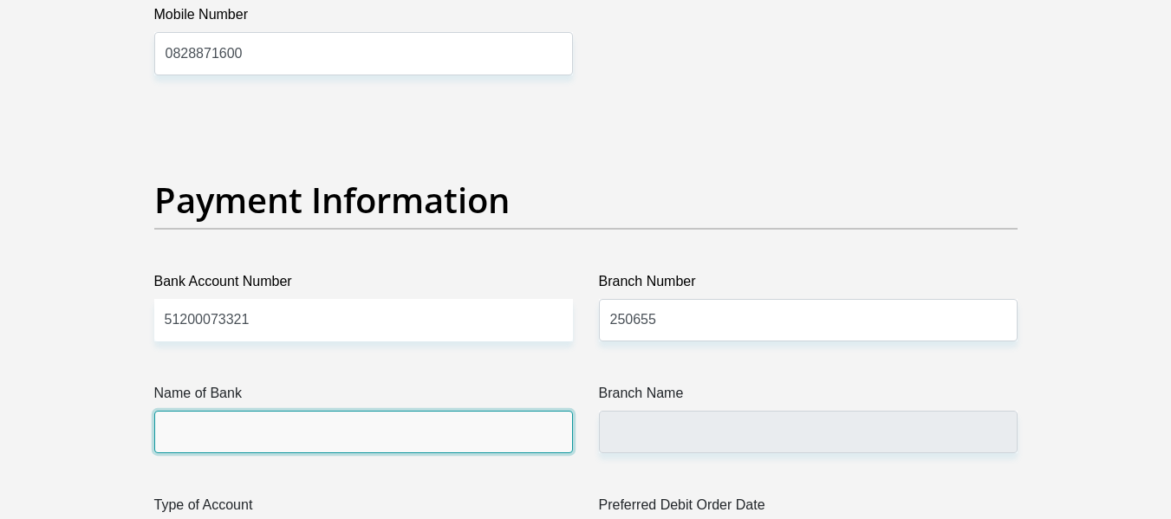
click at [349, 432] on input "Name of Bank" at bounding box center [363, 432] width 419 height 42
type input "FIRSTRAND BANK"
type input "BRANCH 560"
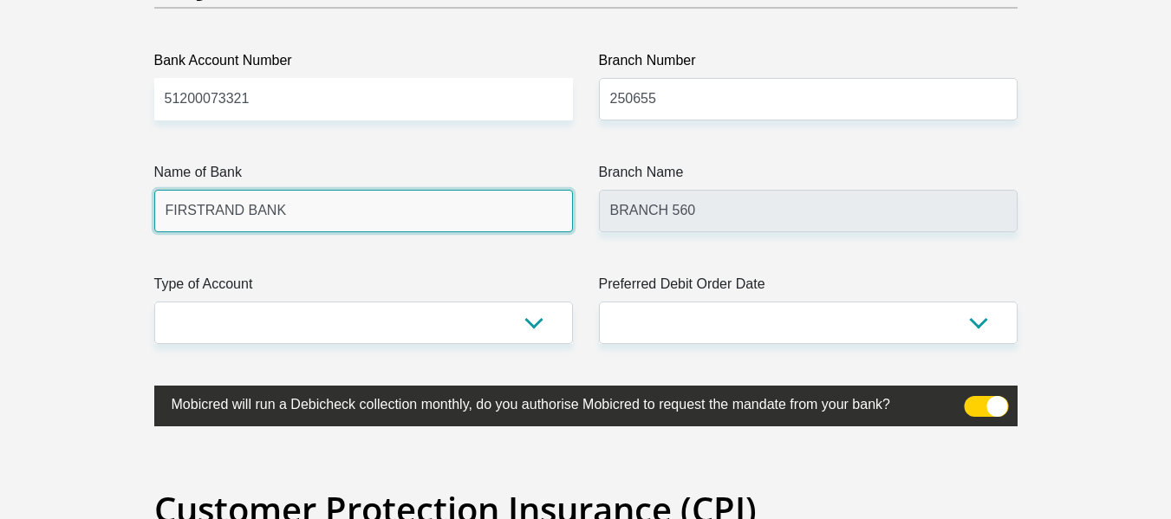
scroll to position [4283, 0]
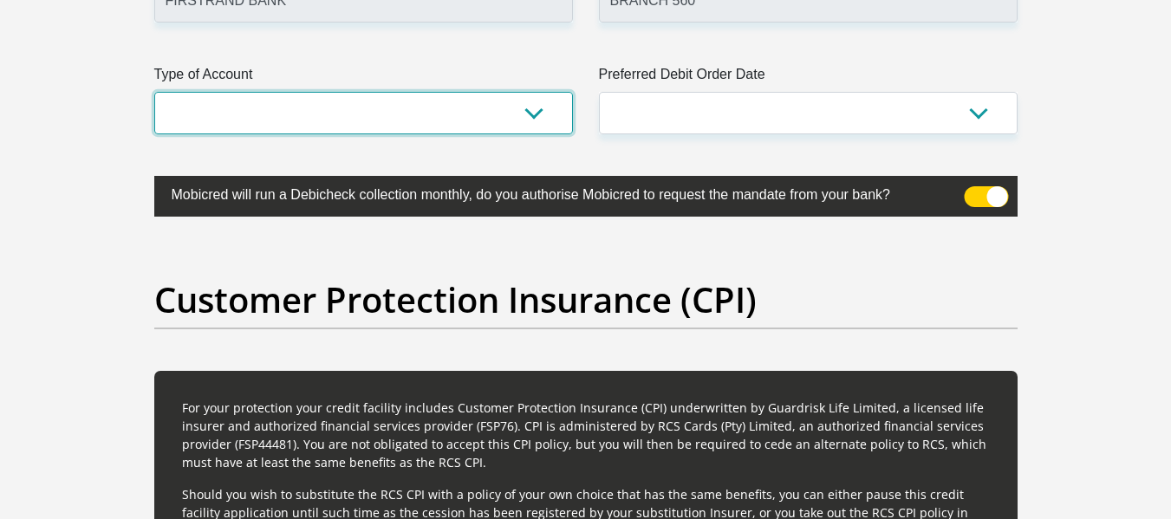
click at [485, 104] on select "Cheque Savings" at bounding box center [363, 113] width 419 height 42
select select "CUR"
click at [154, 92] on select "Cheque Savings" at bounding box center [363, 113] width 419 height 42
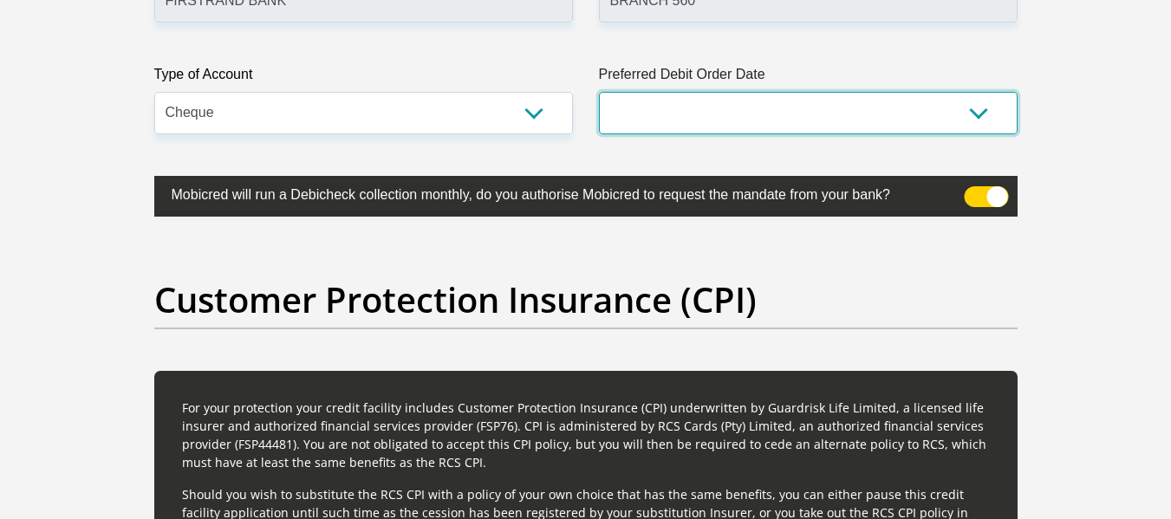
click at [778, 122] on select "1st 2nd 3rd 4th 5th 7th 18th 19th 20th 21st 22nd 23rd 24th 25th 26th 27th 28th …" at bounding box center [808, 113] width 419 height 42
select select "5"
click at [599, 92] on select "1st 2nd 3rd 4th 5th 7th 18th 19th 20th 21st 22nd 23rd 24th 25th 26th 27th 28th …" at bounding box center [808, 113] width 419 height 42
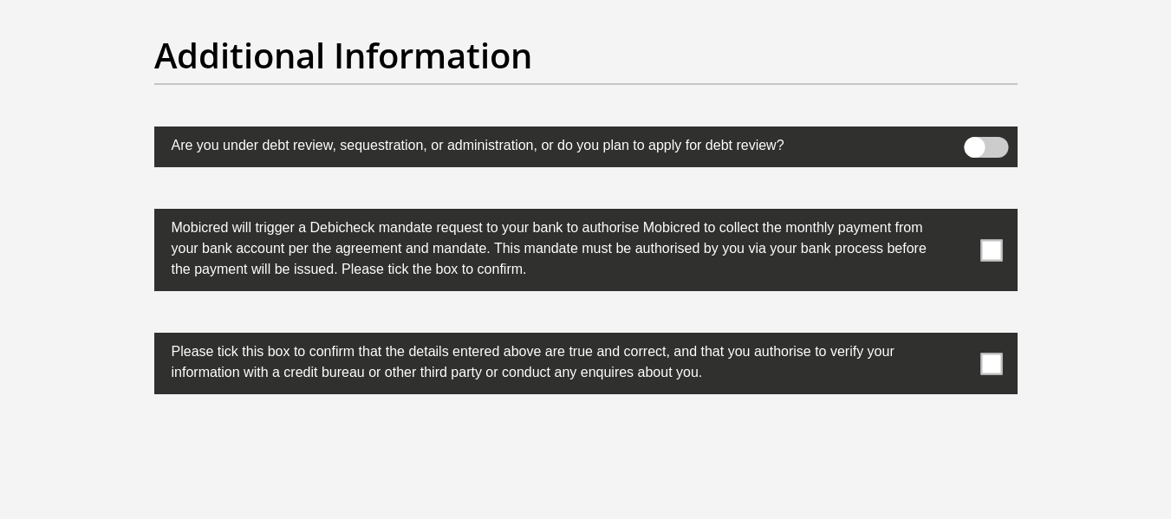
scroll to position [5411, 0]
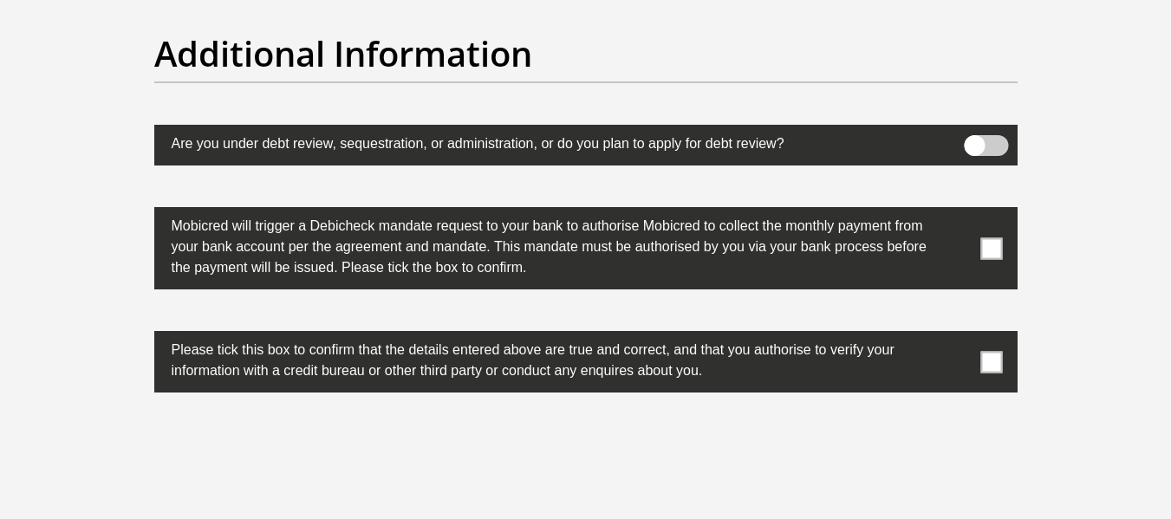
click at [992, 251] on span at bounding box center [991, 249] width 22 height 22
click at [957, 212] on input "checkbox" at bounding box center [957, 212] width 0 height 0
click at [993, 370] on span at bounding box center [991, 362] width 22 height 22
click at [957, 335] on input "checkbox" at bounding box center [957, 335] width 0 height 0
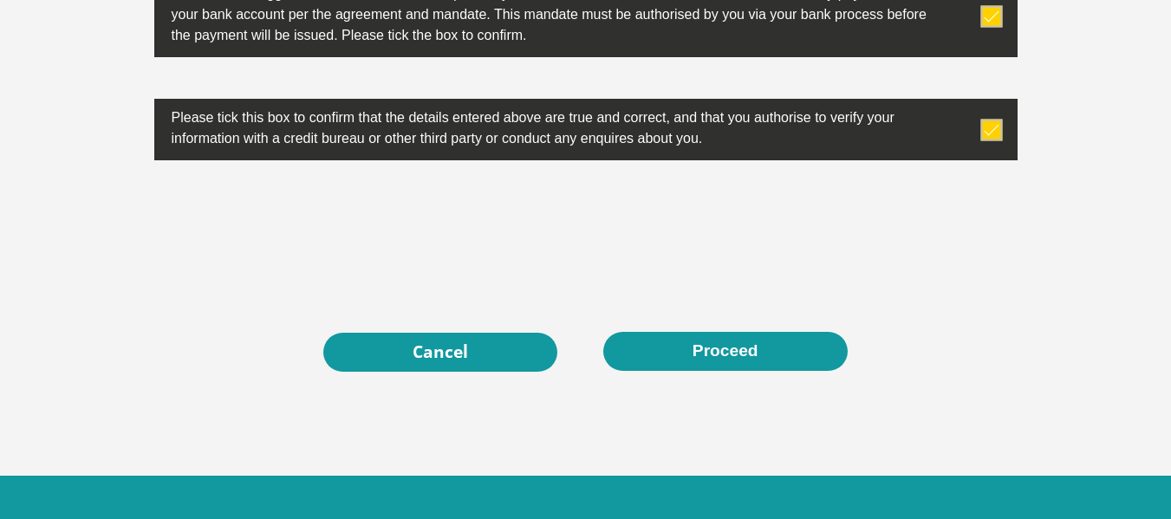
scroll to position [5701, 0]
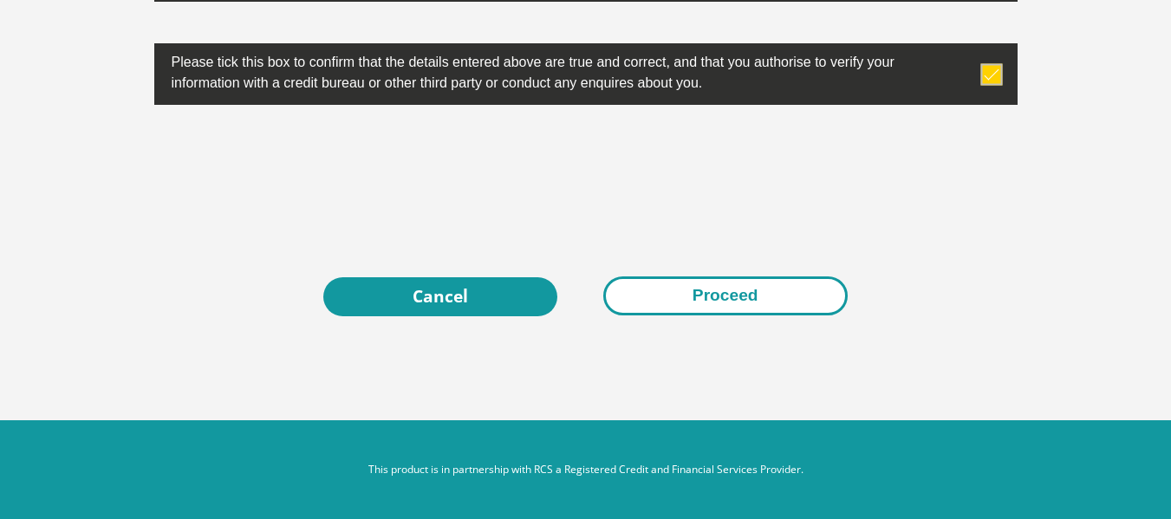
click at [706, 296] on button "Proceed" at bounding box center [725, 296] width 244 height 39
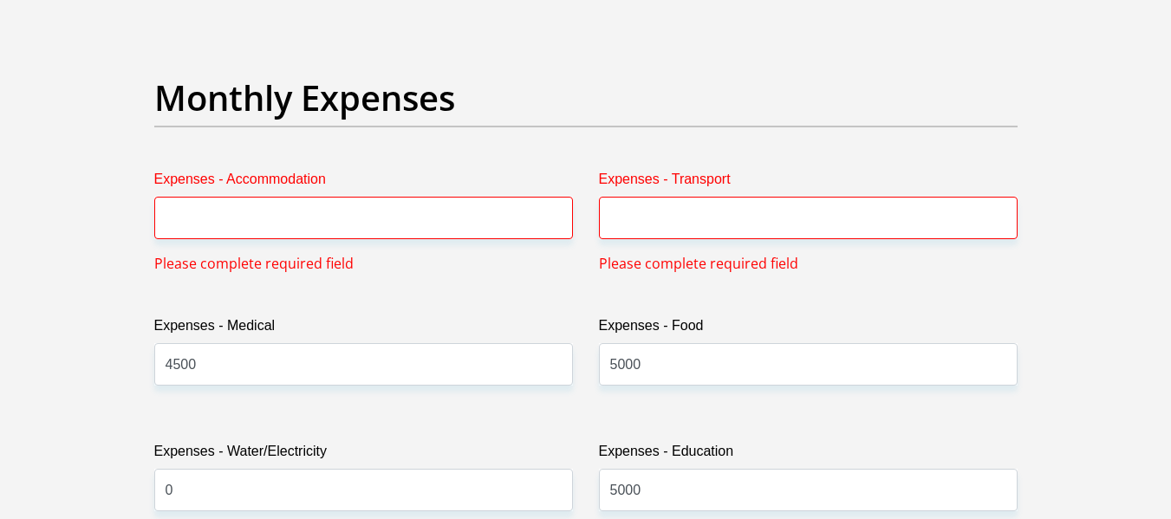
scroll to position [2435, 0]
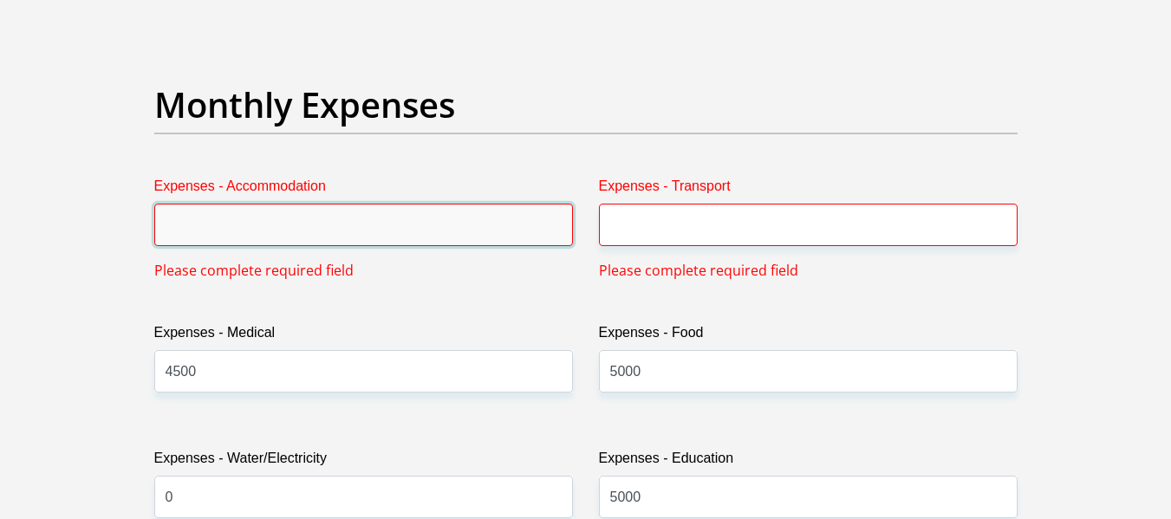
click at [461, 233] on input "Expenses - Accommodation" at bounding box center [363, 225] width 419 height 42
type input "0"
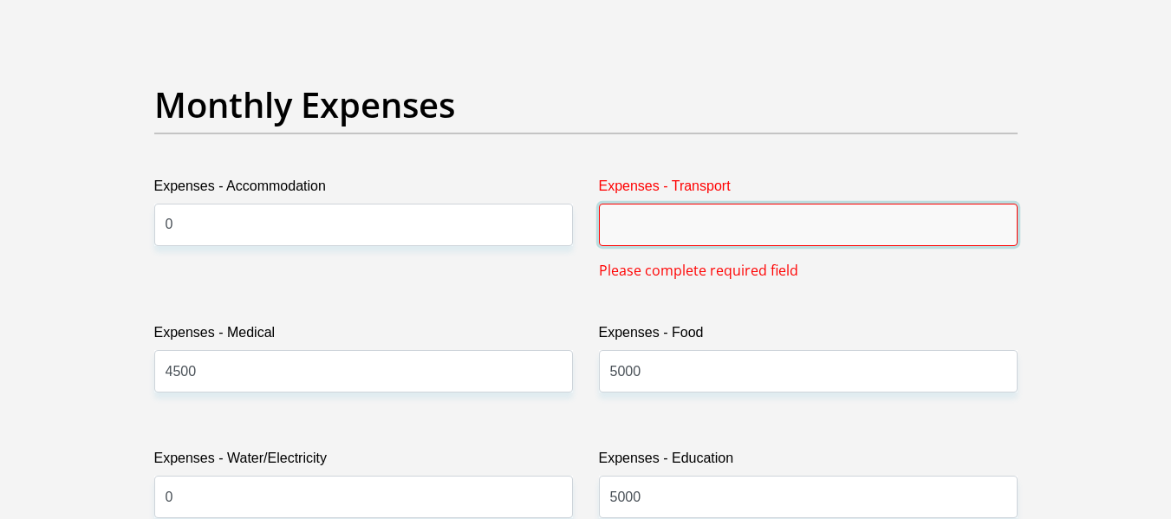
click at [760, 243] on input "Expenses - Transport" at bounding box center [808, 225] width 419 height 42
type input "0"
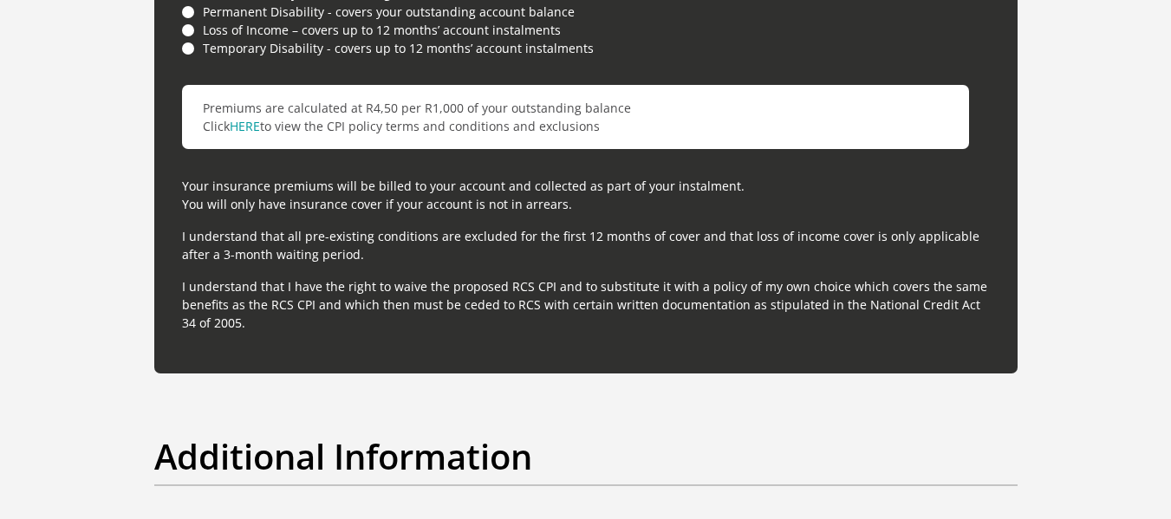
scroll to position [5614, 0]
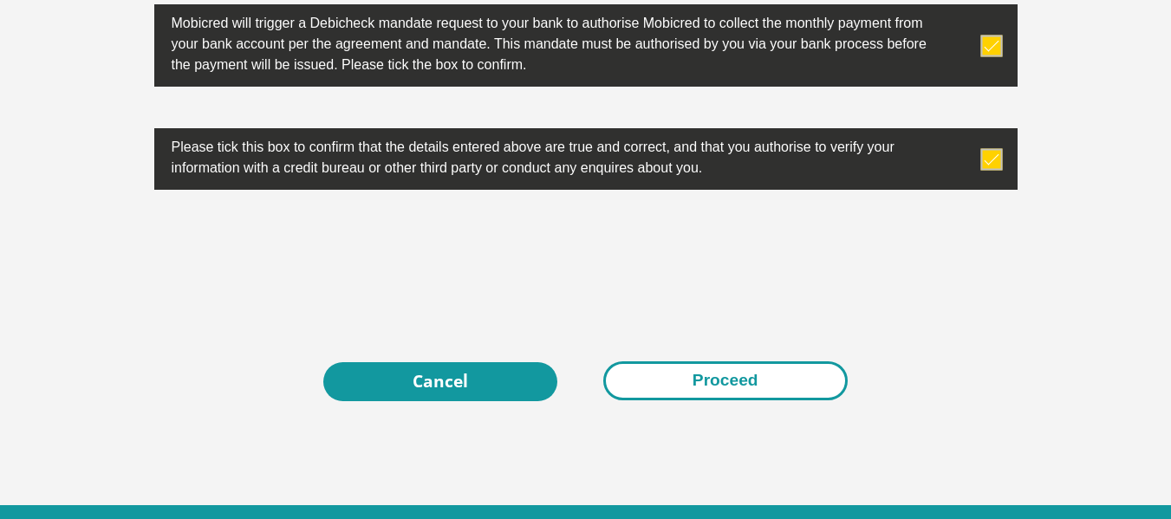
click at [736, 375] on button "Proceed" at bounding box center [725, 381] width 244 height 39
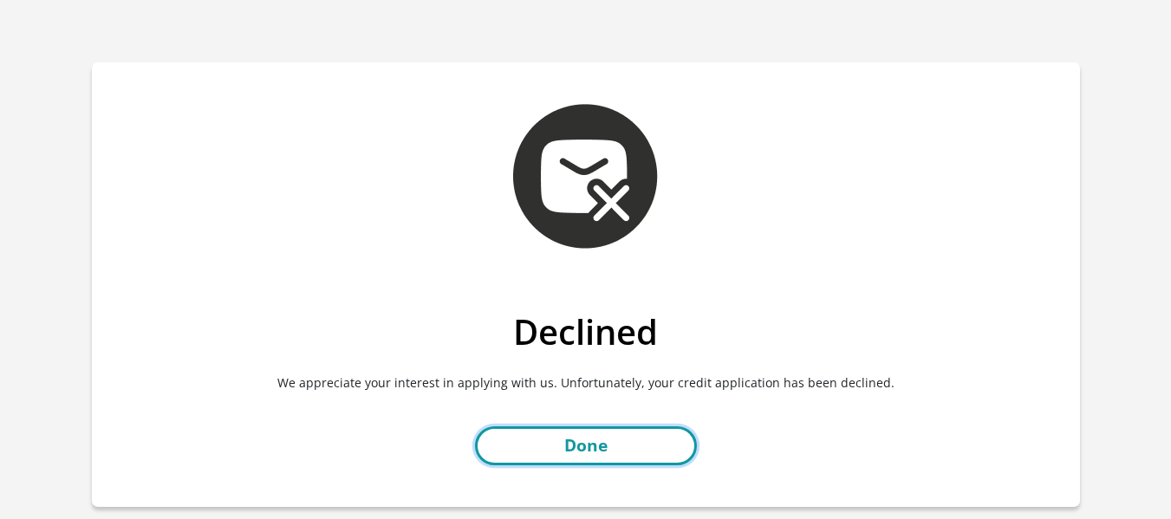
click at [561, 445] on link "Done" at bounding box center [586, 446] width 222 height 39
